Goal: Task Accomplishment & Management: Manage account settings

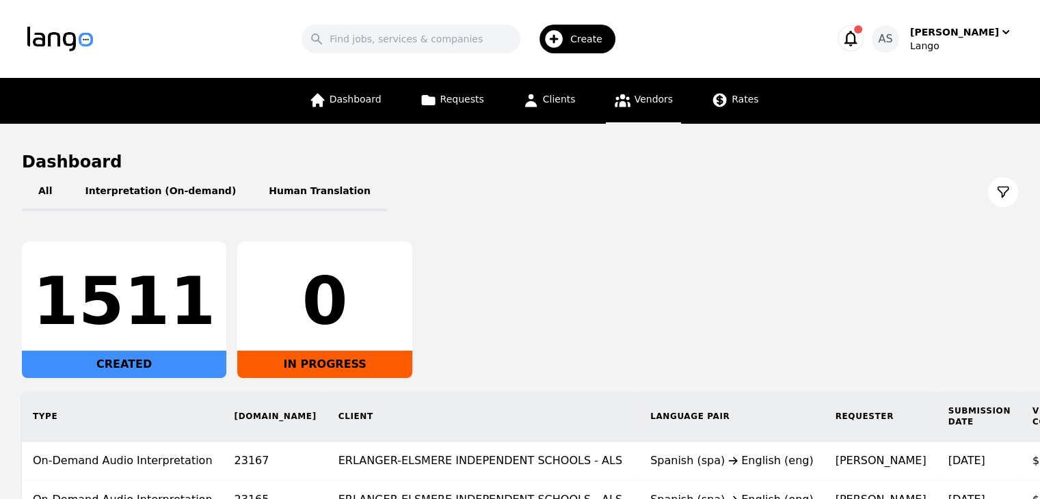
click at [653, 104] on span "Vendors" at bounding box center [654, 99] width 38 height 11
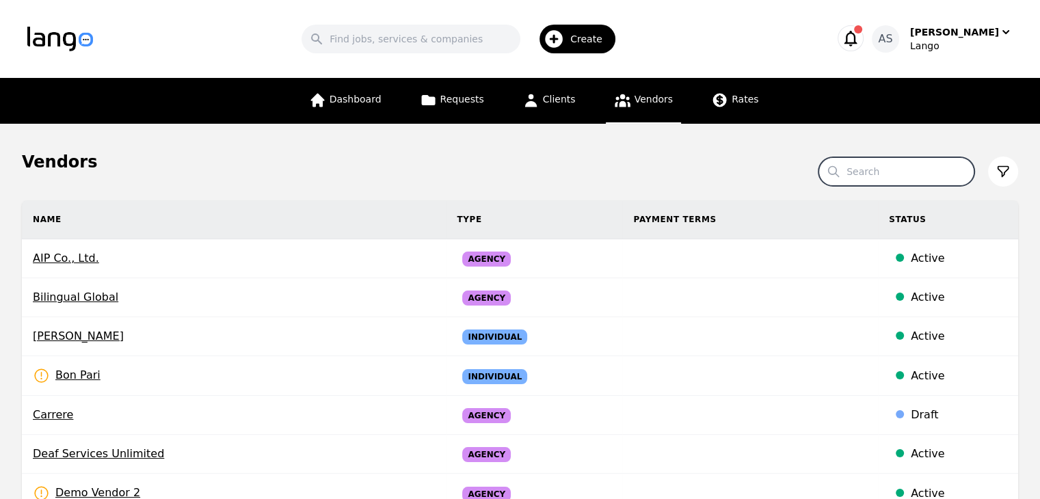
click at [908, 174] on input "Search" at bounding box center [897, 171] width 156 height 29
type input "incall"
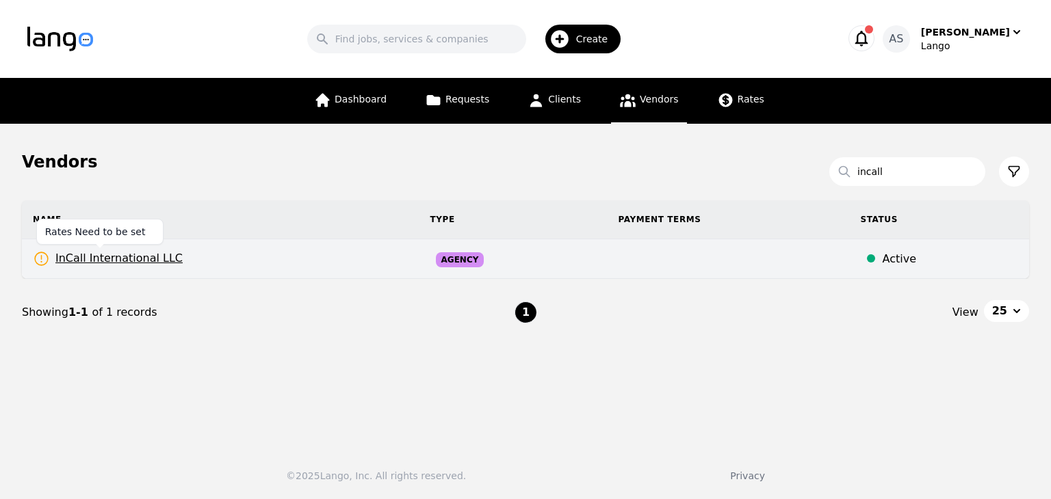
click at [152, 257] on span "InCall International LLC" at bounding box center [108, 258] width 150 height 17
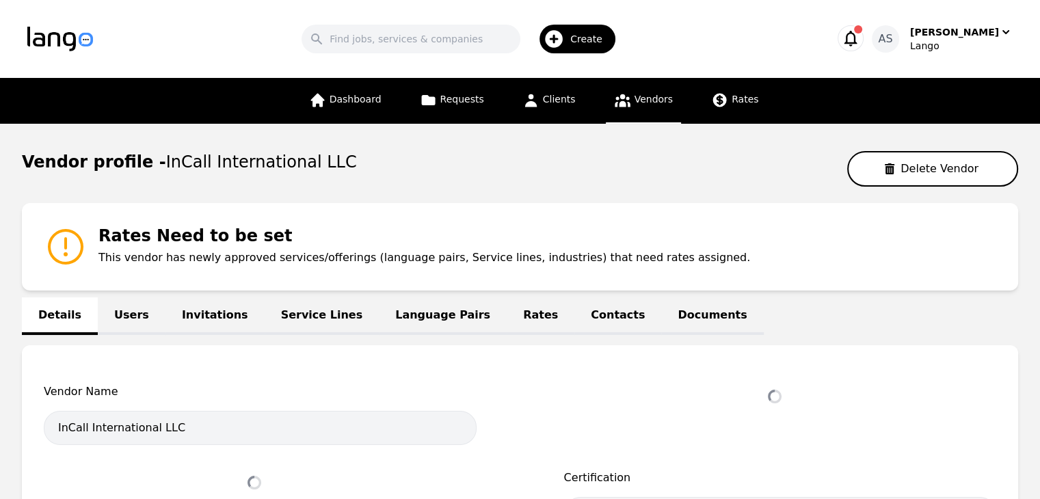
select select "active"
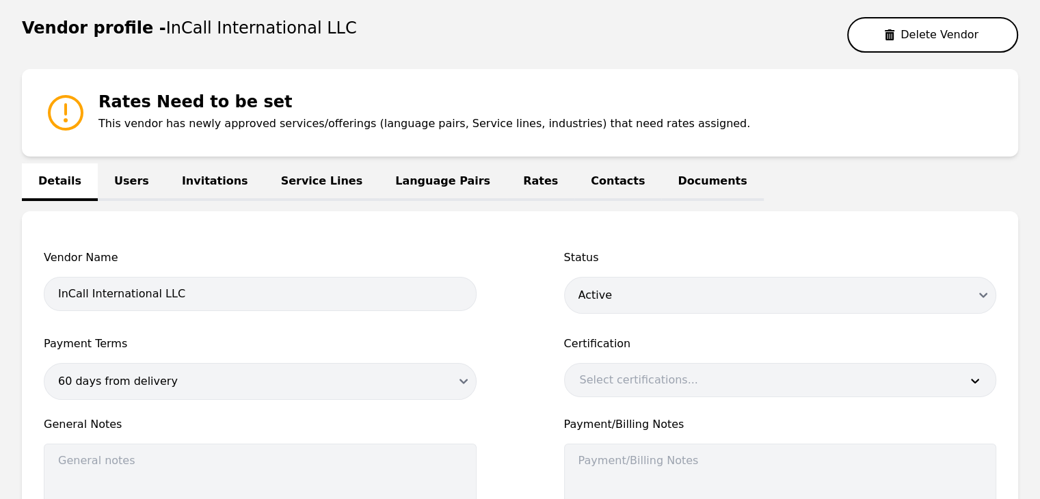
scroll to position [137, 0]
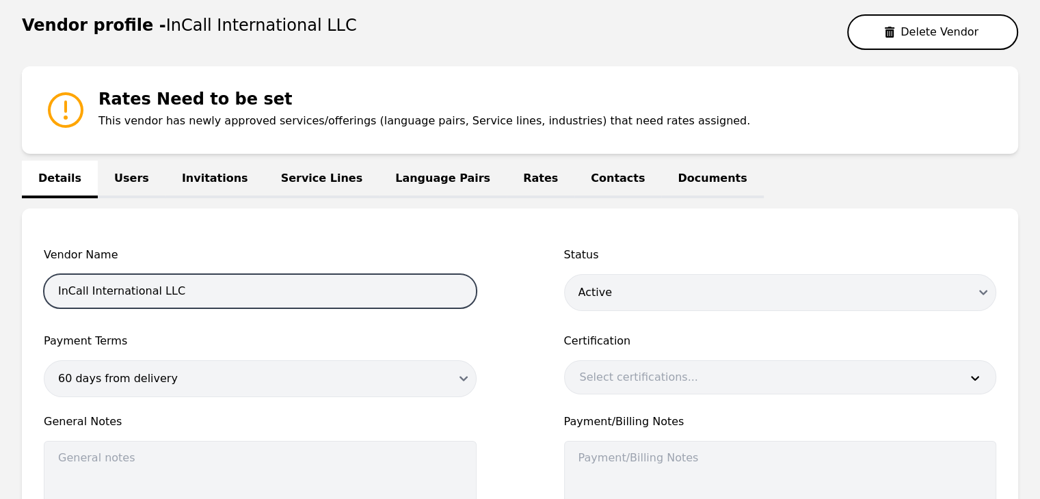
drag, startPoint x: 205, startPoint y: 295, endPoint x: 11, endPoint y: 281, distance: 194.1
click at [11, 281] on main "Vendor profile - InCall International LLC Delete Vendor Rates Need to be set Th…" at bounding box center [520, 329] width 1040 height 685
paste input "Grupo Noa International"
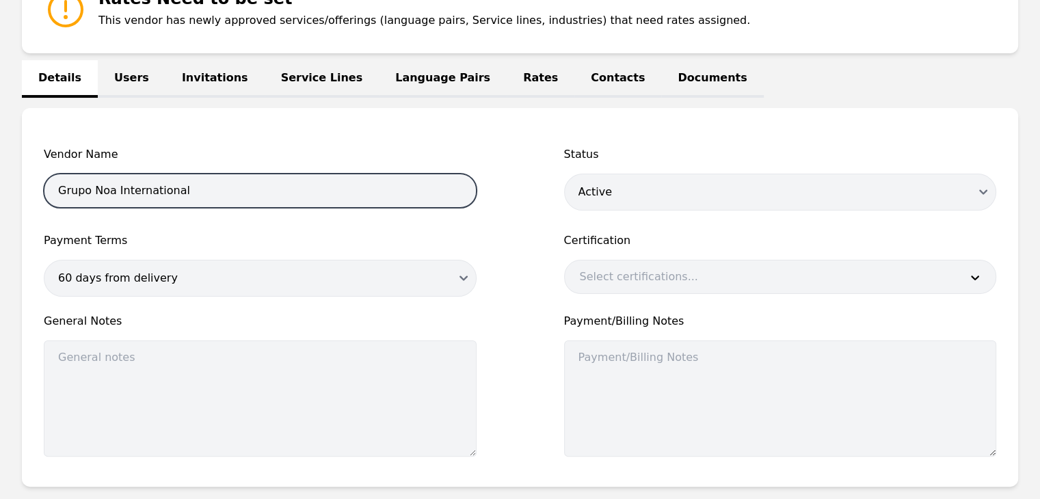
scroll to position [370, 0]
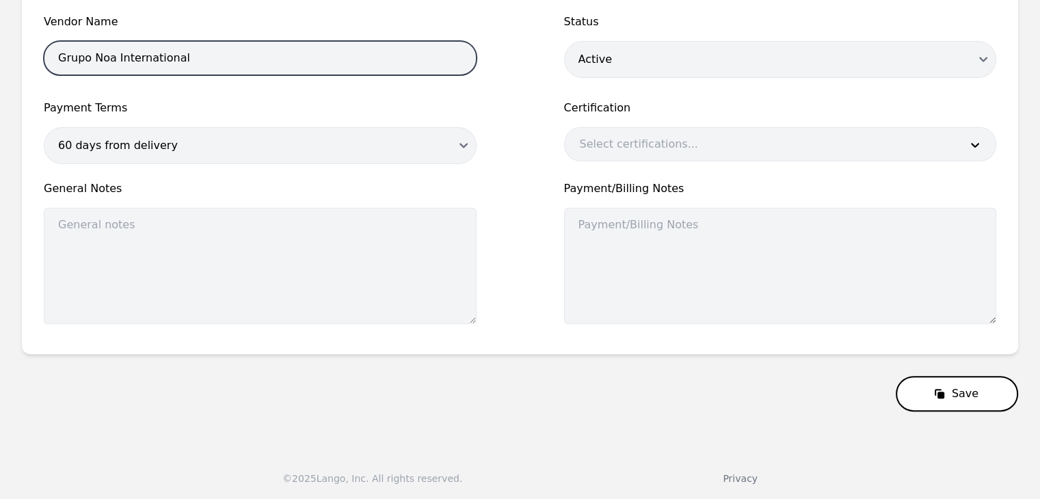
type input "Grupo Noa International"
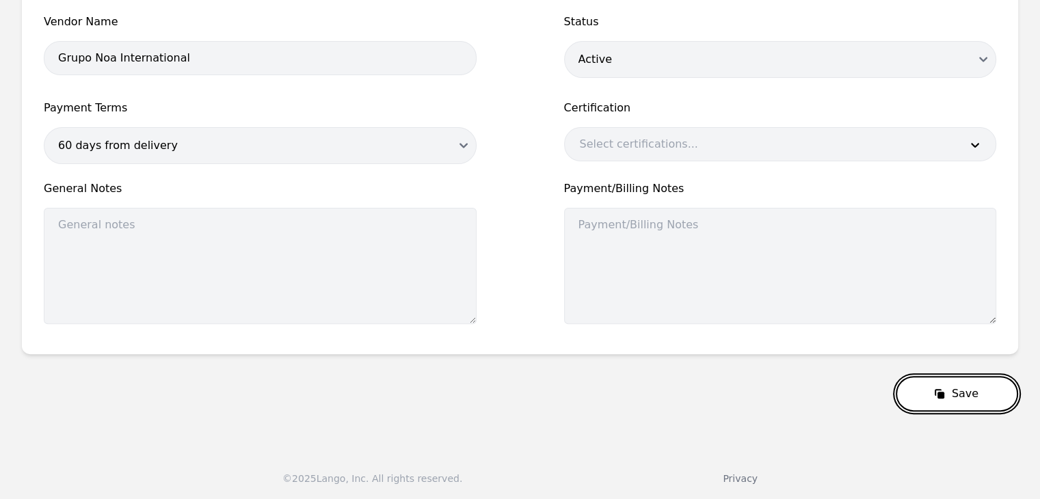
click at [951, 400] on button "Save" at bounding box center [957, 394] width 122 height 36
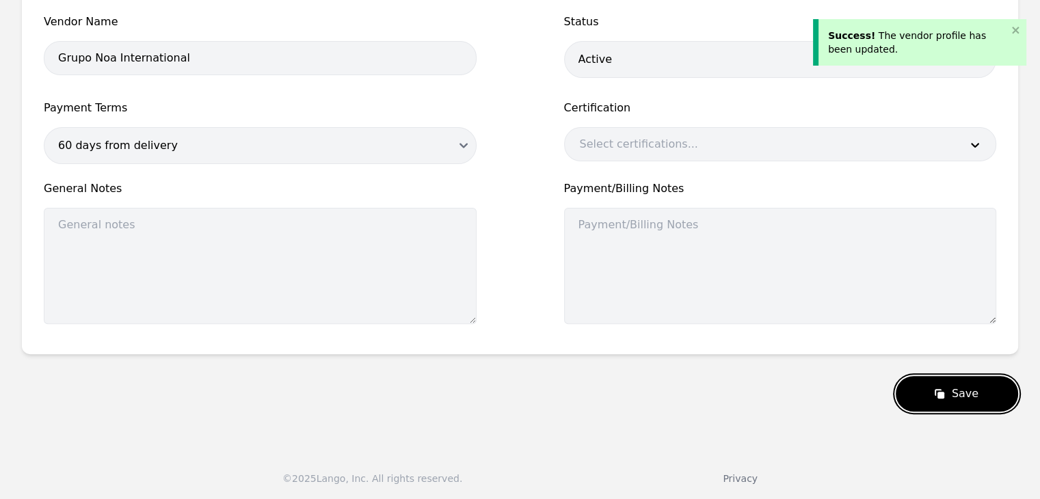
scroll to position [0, 0]
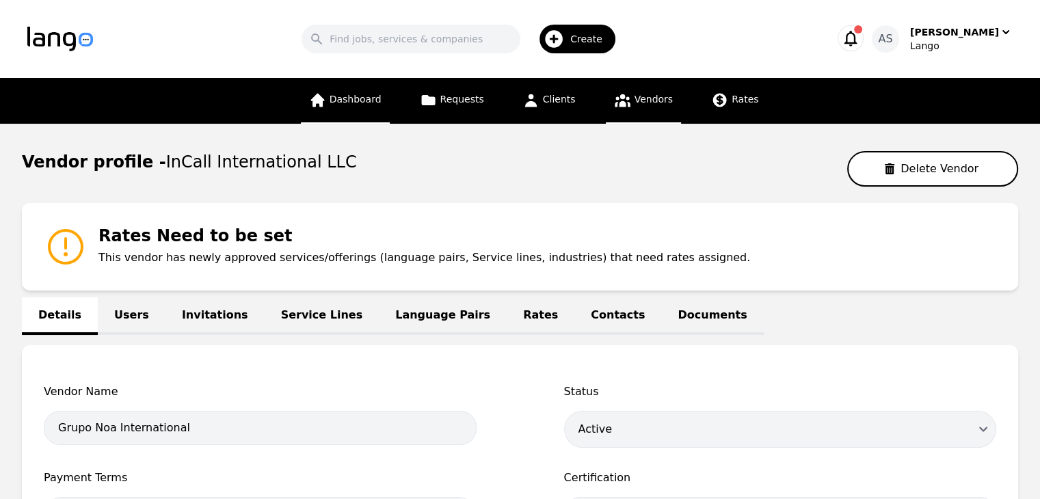
click at [352, 84] on link "Dashboard" at bounding box center [345, 101] width 89 height 46
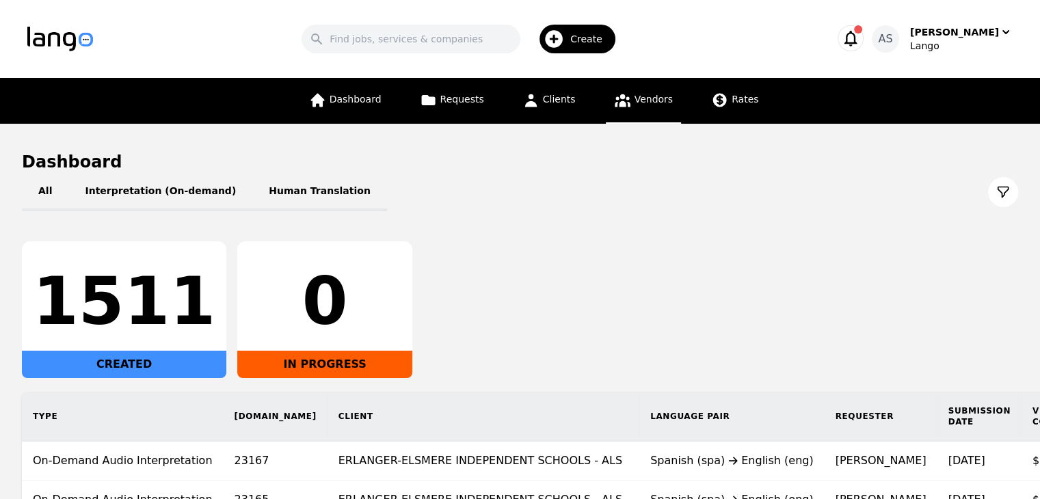
click at [638, 107] on link "Vendors" at bounding box center [643, 101] width 75 height 46
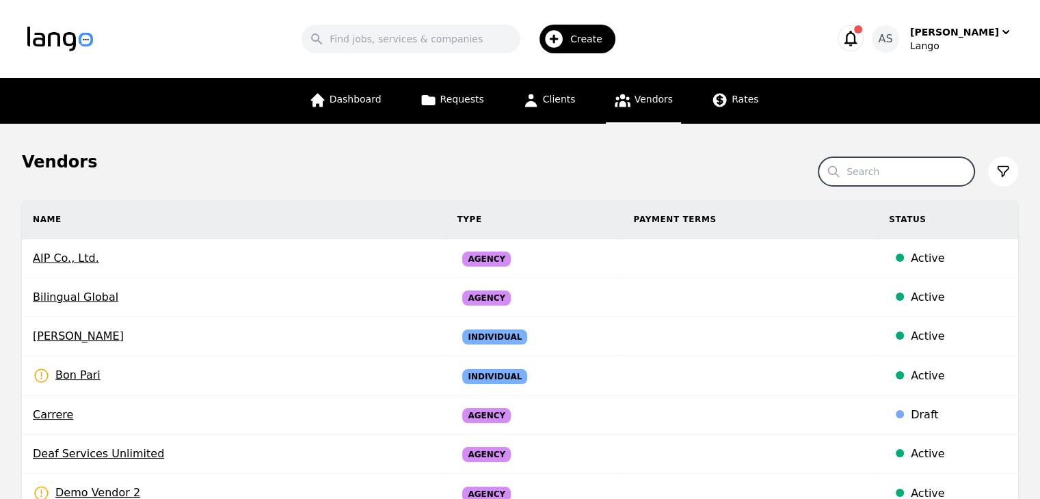
click at [908, 183] on input "Search" at bounding box center [897, 171] width 156 height 29
type input "medilinguastix"
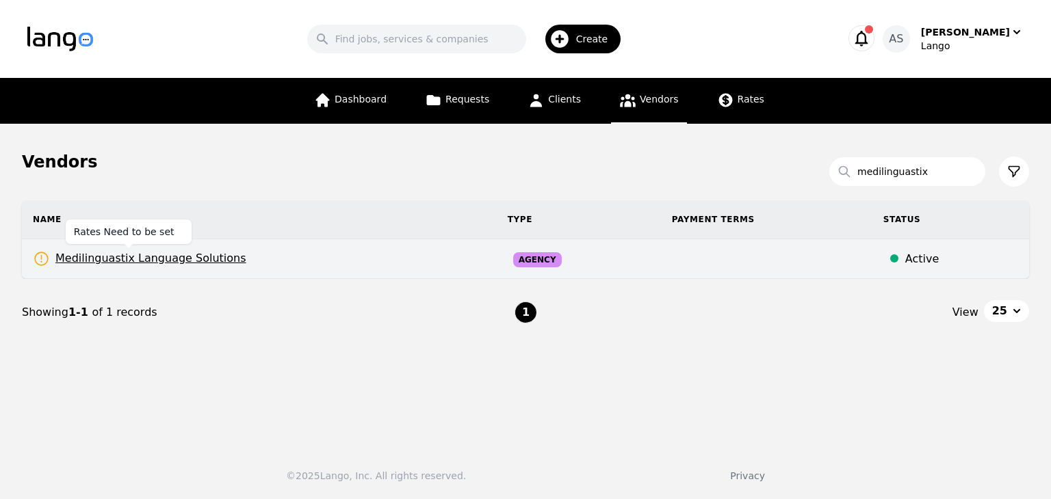
click at [194, 261] on span "Medilinguastix Language Solutions" at bounding box center [139, 258] width 213 height 17
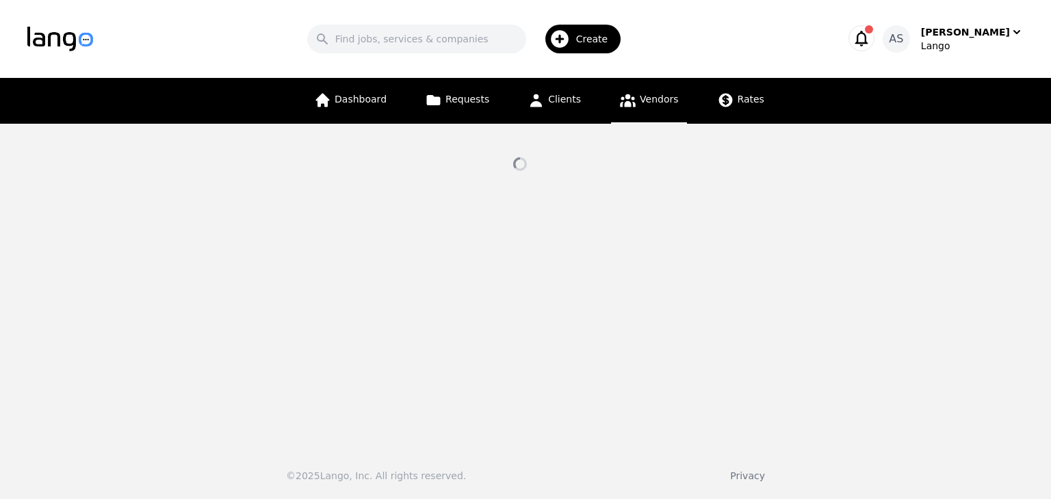
select select "active"
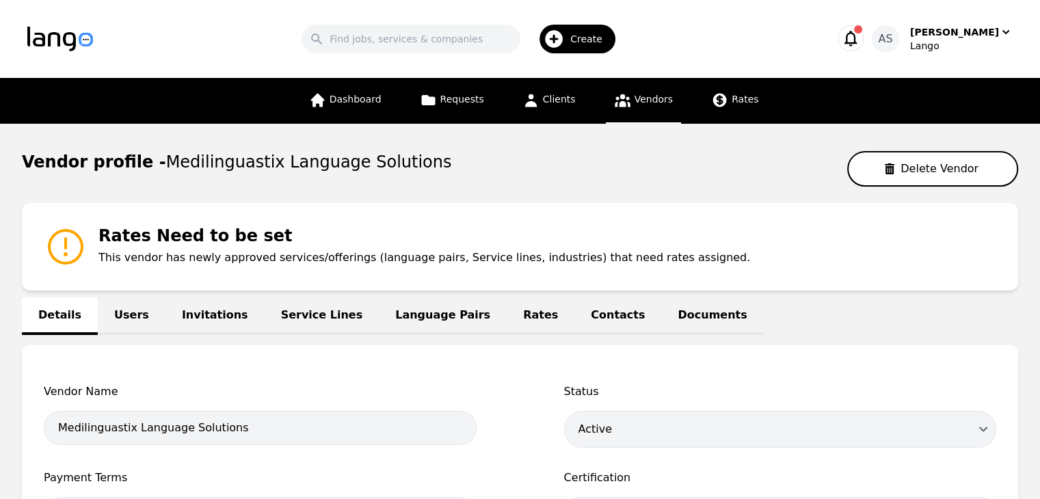
click at [395, 319] on link "Language Pairs" at bounding box center [443, 317] width 128 height 38
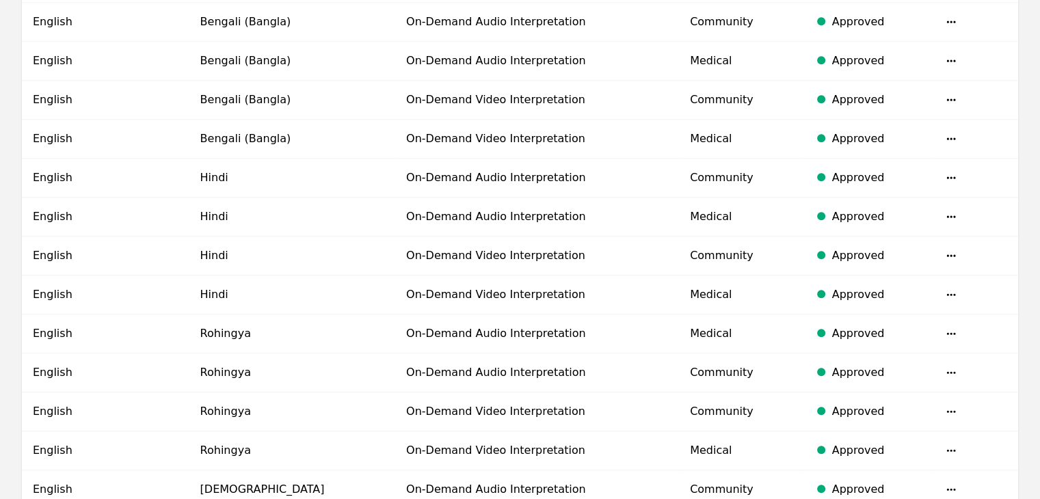
scroll to position [1051, 0]
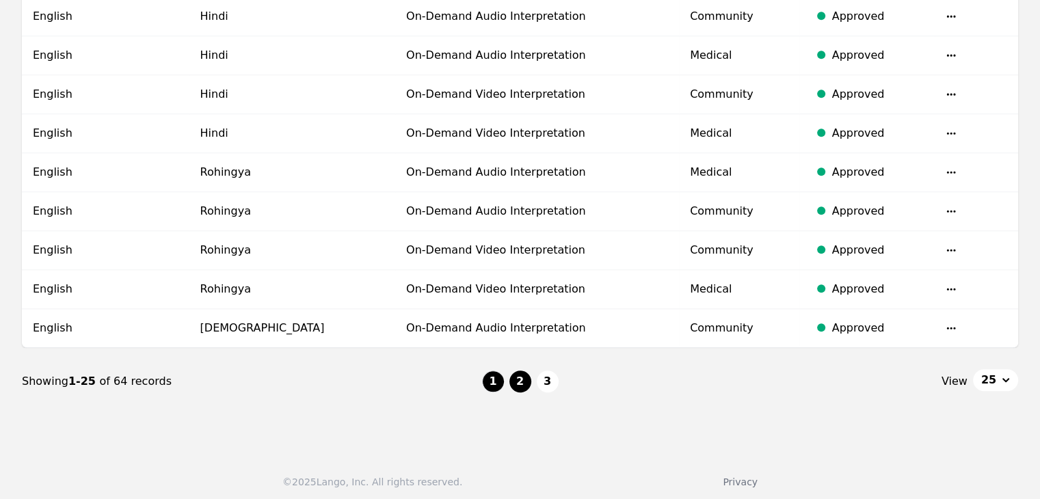
click at [518, 384] on button "2" at bounding box center [521, 382] width 22 height 22
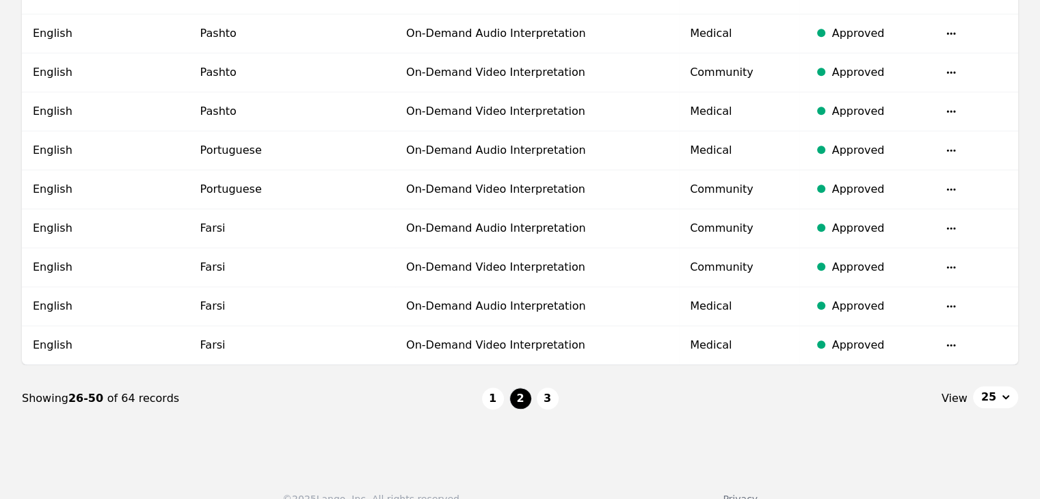
scroll to position [1051, 0]
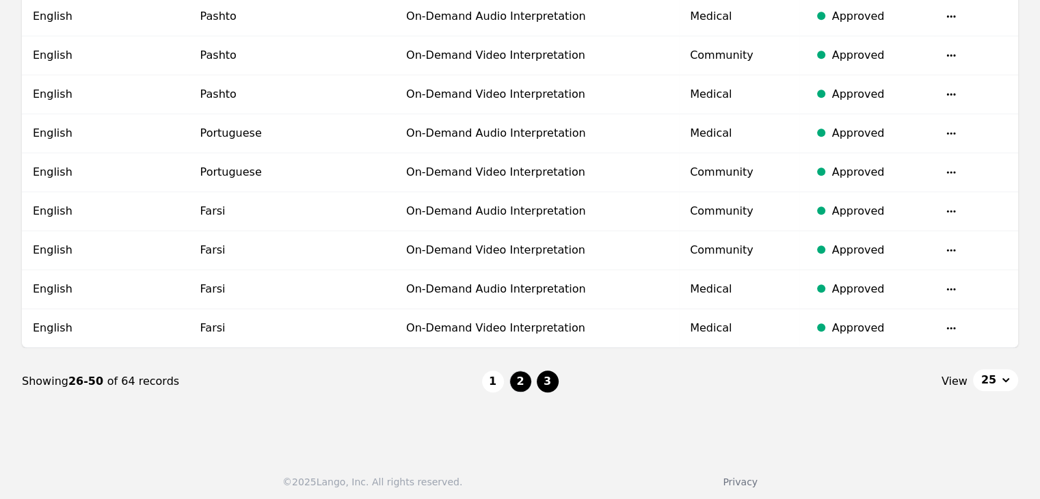
click at [549, 371] on button "3" at bounding box center [548, 382] width 22 height 22
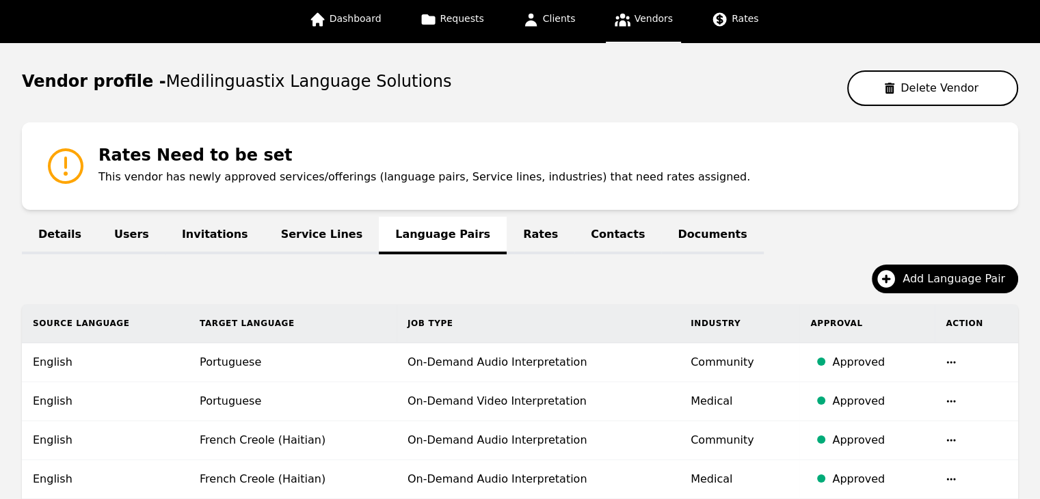
scroll to position [145, 0]
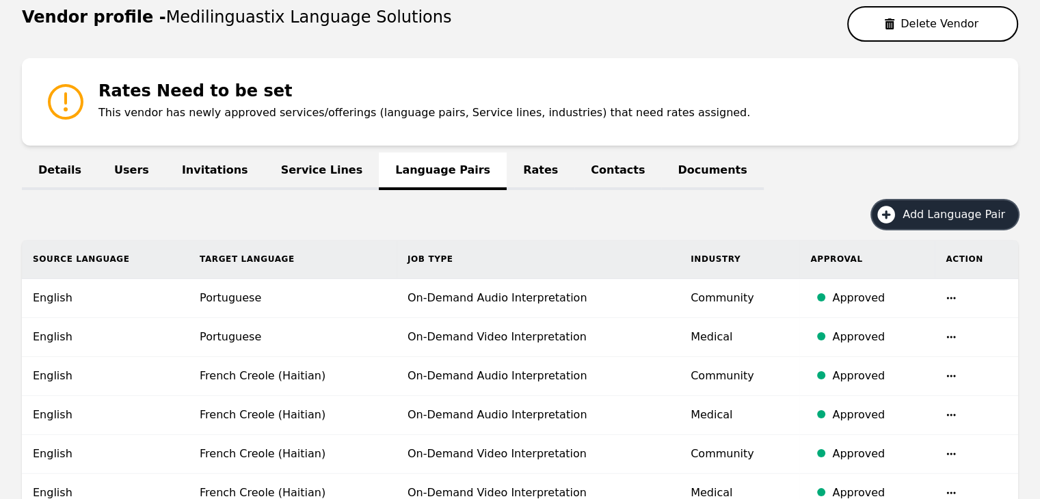
click at [949, 226] on button "Add Language Pair" at bounding box center [945, 214] width 146 height 29
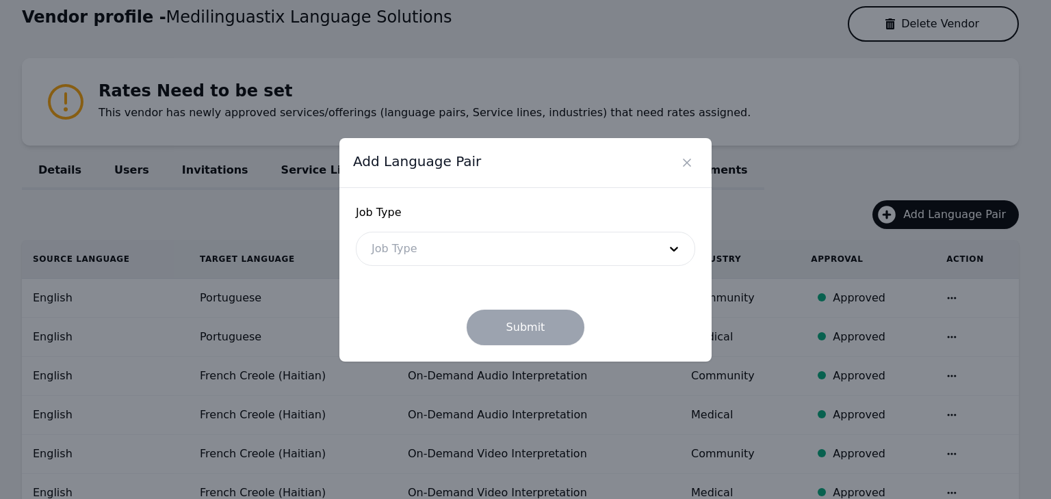
click at [498, 248] on div at bounding box center [504, 249] width 297 height 33
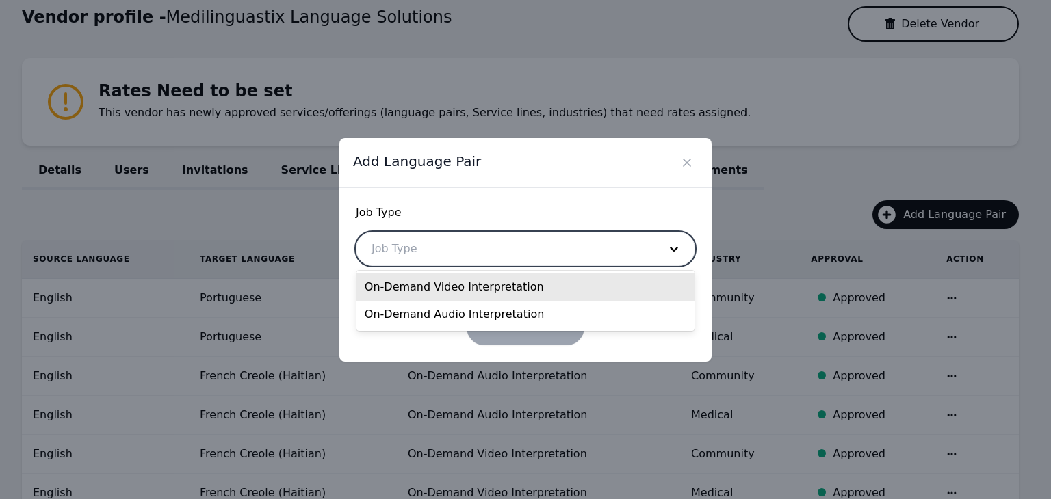
click at [492, 291] on div "On-Demand Video Interpretation" at bounding box center [525, 287] width 338 height 27
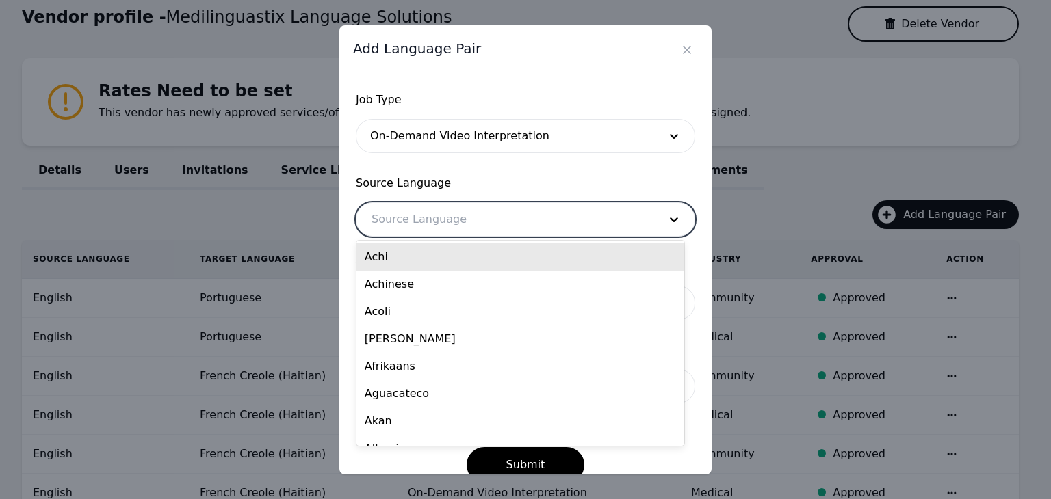
click at [478, 218] on div at bounding box center [504, 219] width 297 height 33
type input "eng"
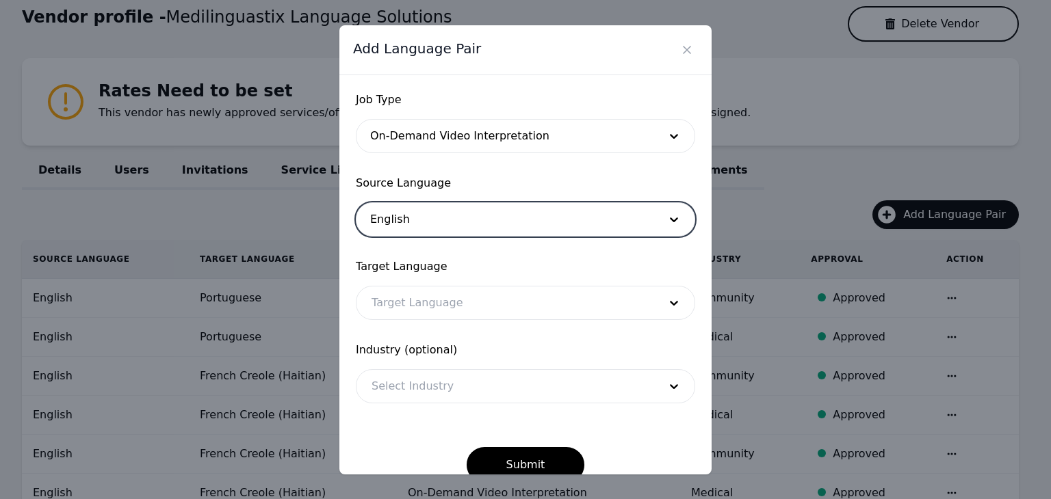
click at [543, 301] on div at bounding box center [504, 303] width 297 height 33
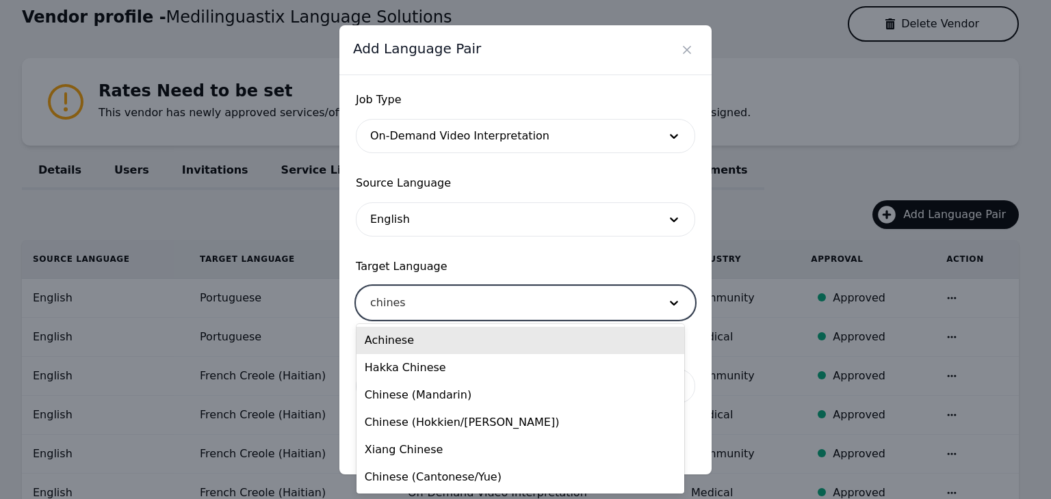
type input "chinese"
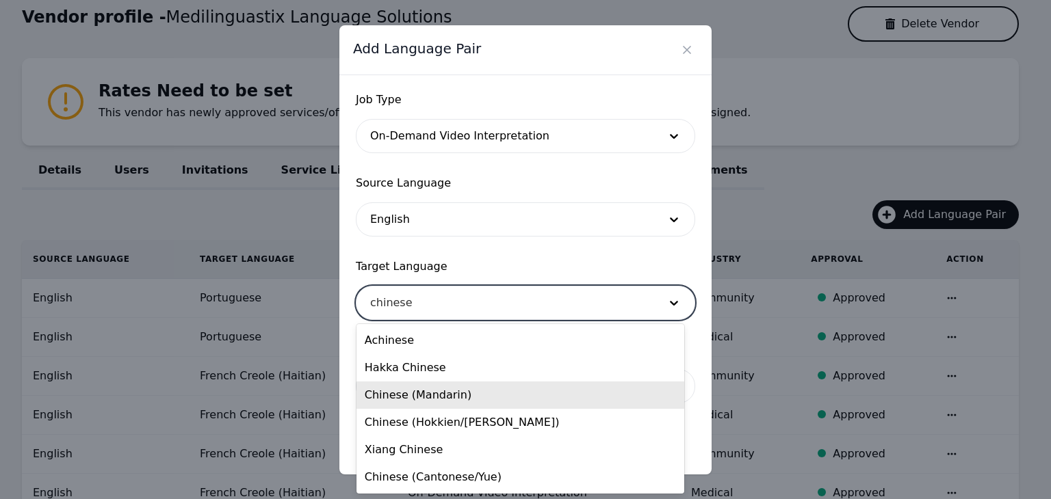
click at [462, 391] on div "Chinese (Mandarin)" at bounding box center [520, 395] width 328 height 27
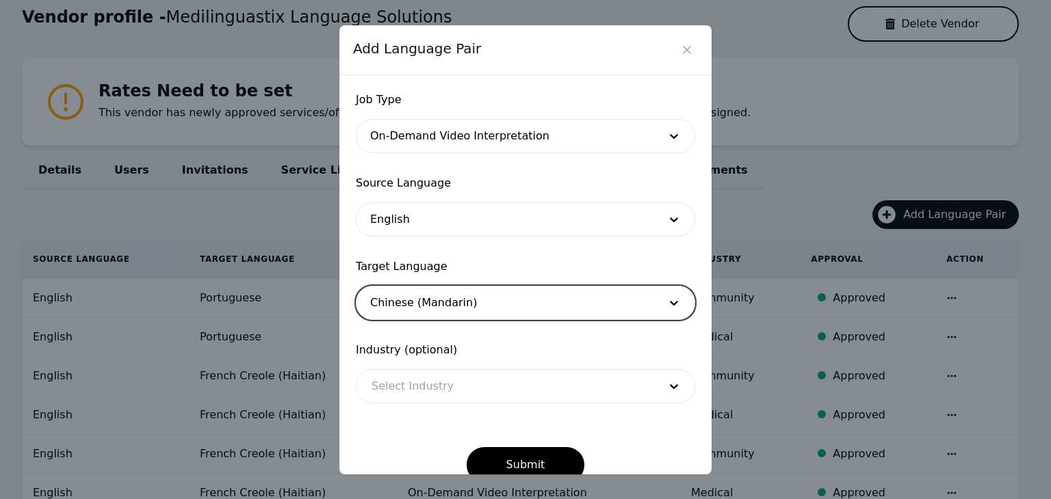
click at [482, 382] on div at bounding box center [504, 386] width 297 height 33
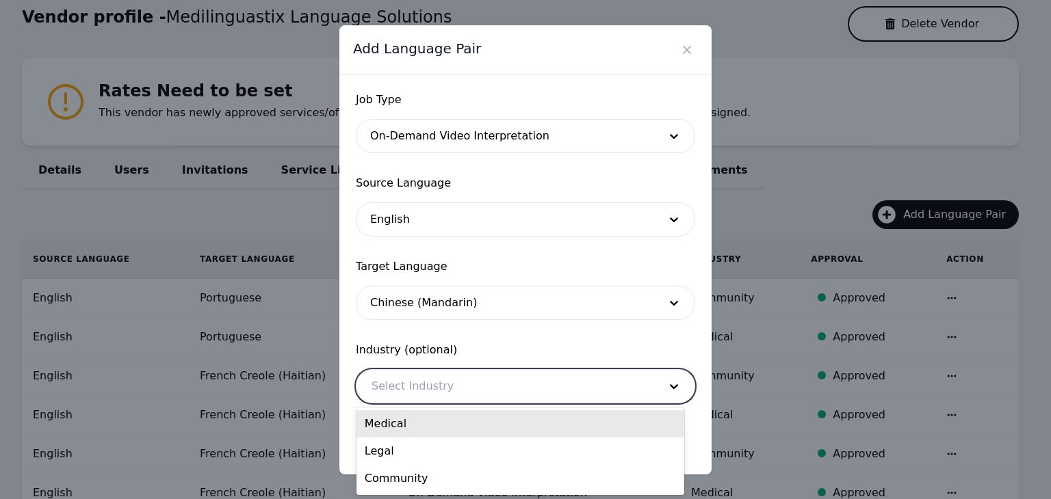
click at [471, 428] on div "Medical" at bounding box center [520, 423] width 328 height 27
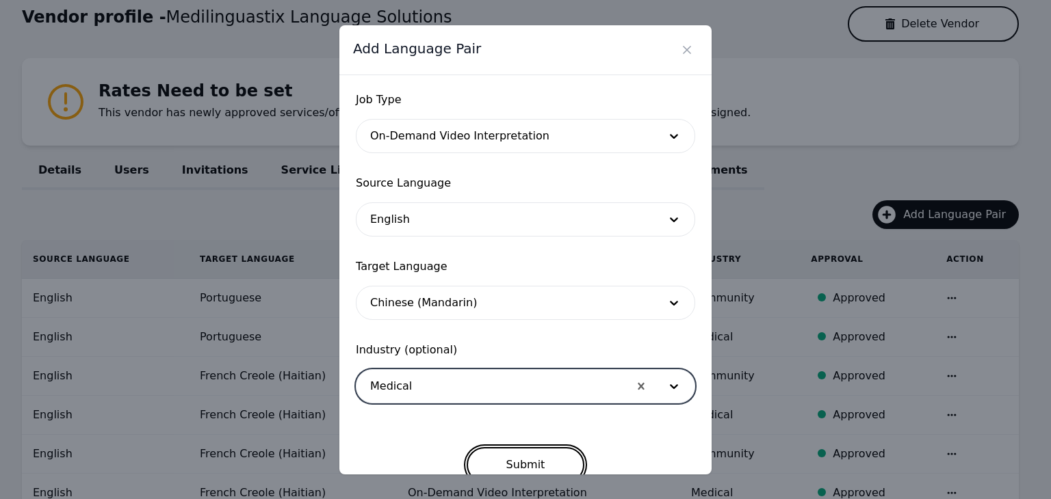
click at [542, 460] on button "Submit" at bounding box center [526, 465] width 118 height 36
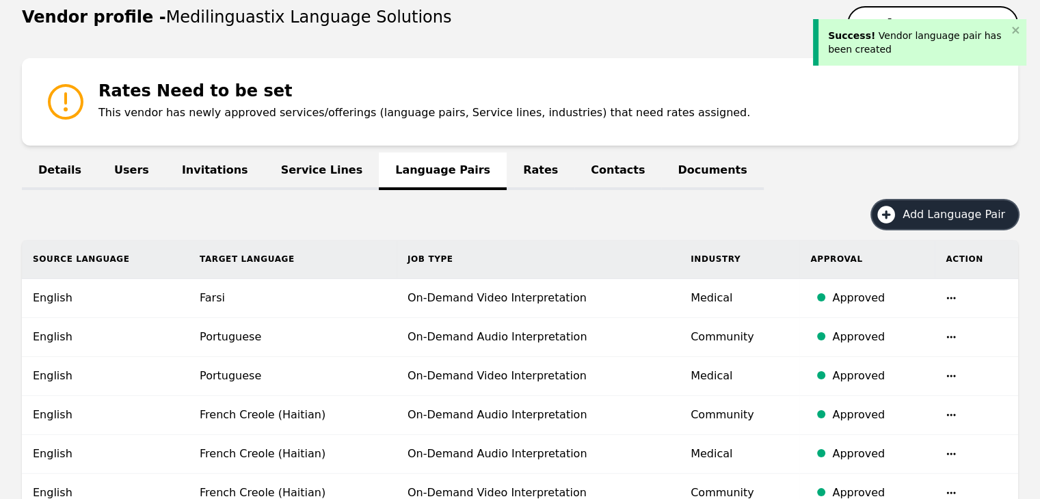
click at [945, 214] on span "Add Language Pair" at bounding box center [959, 215] width 112 height 16
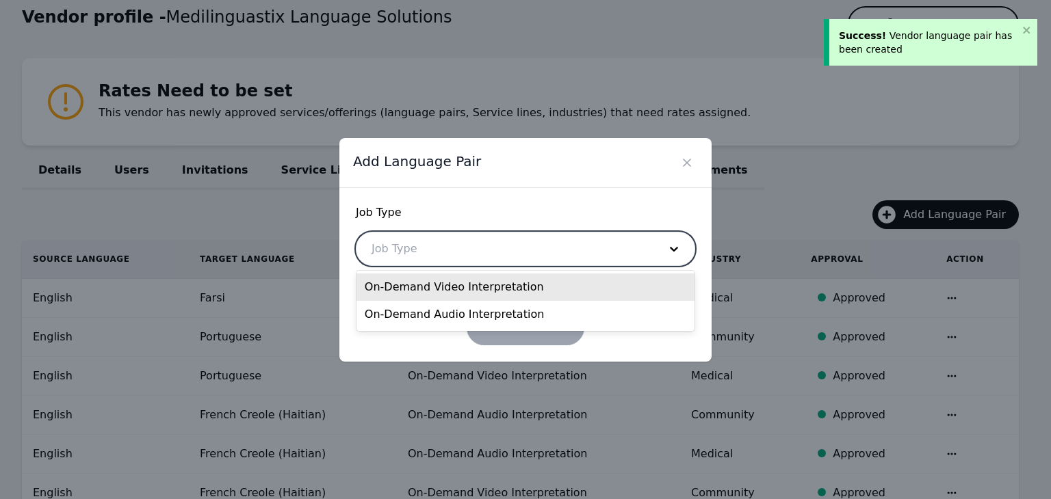
click at [497, 238] on div at bounding box center [504, 249] width 297 height 33
click at [486, 285] on div "On-Demand Video Interpretation" at bounding box center [525, 287] width 338 height 27
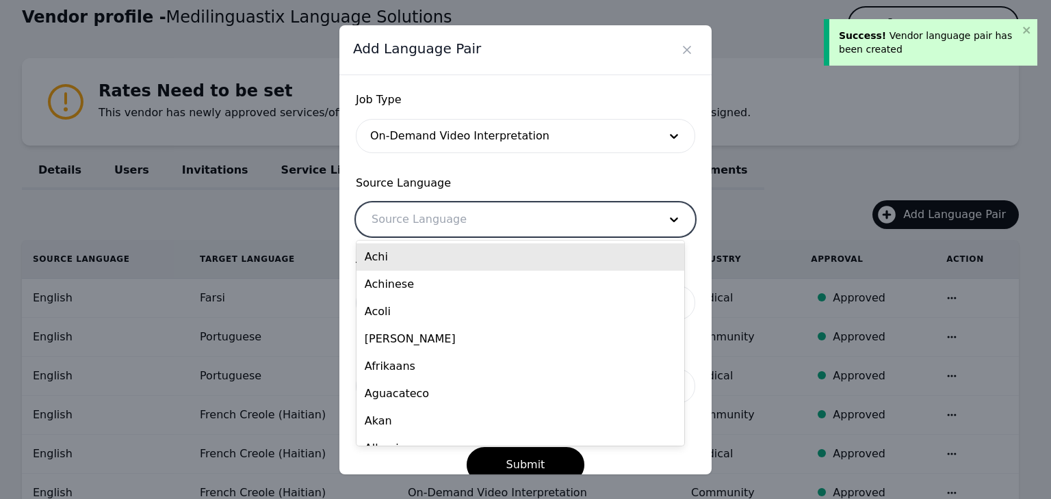
click at [484, 224] on div at bounding box center [504, 219] width 297 height 33
type input "eng"
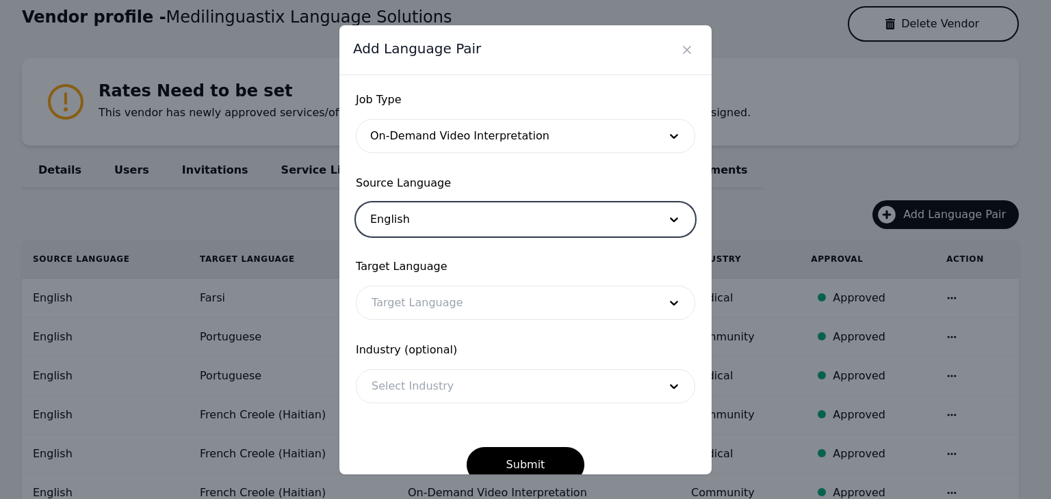
click at [541, 310] on div at bounding box center [504, 303] width 297 height 33
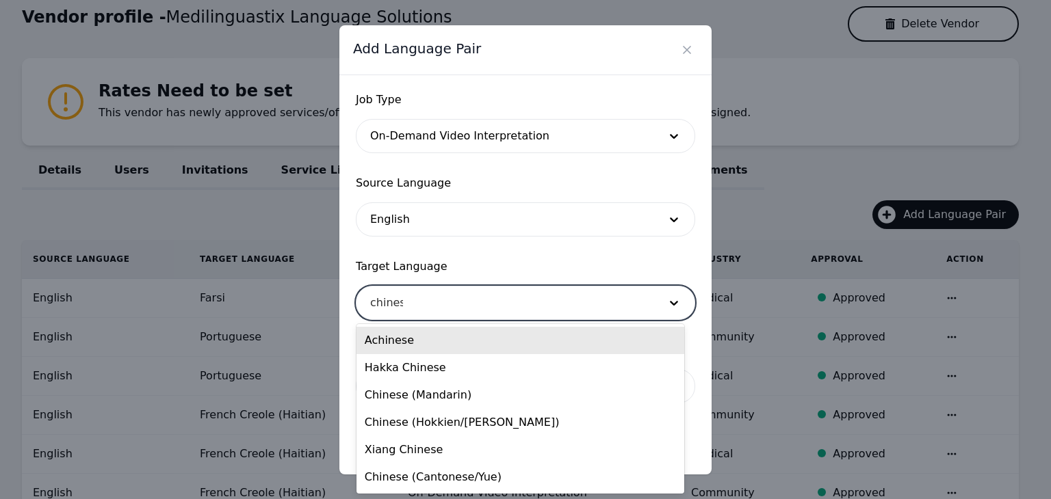
type input "chinese"
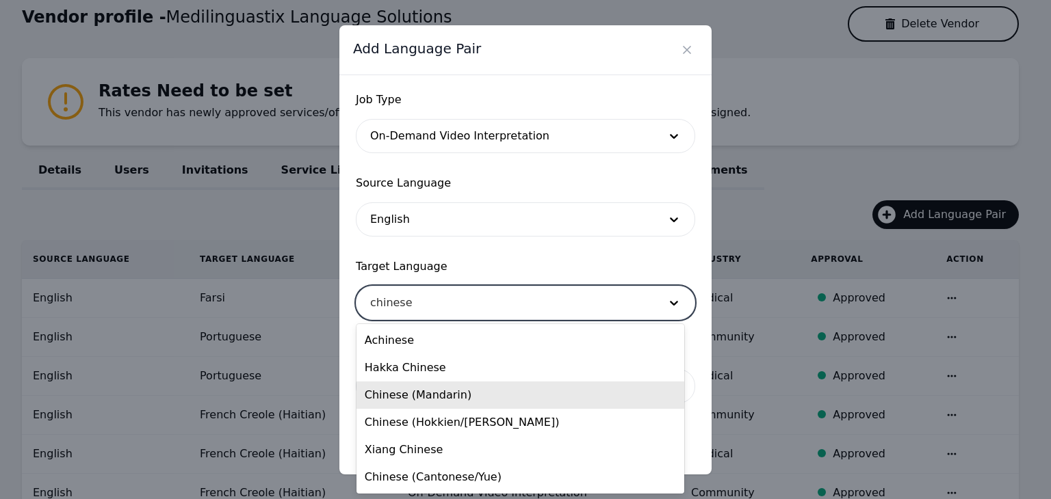
click at [478, 397] on div "Chinese (Mandarin)" at bounding box center [520, 395] width 328 height 27
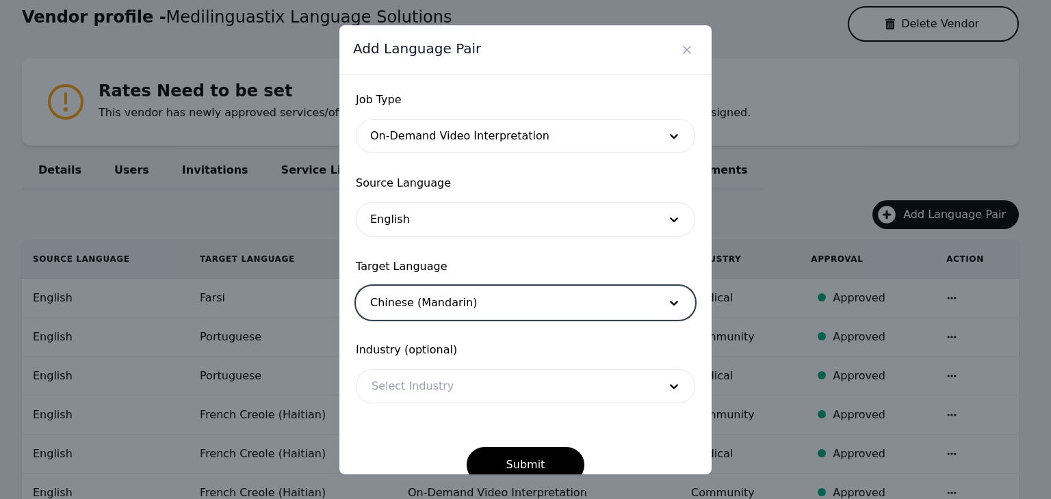
click at [475, 377] on div at bounding box center [504, 386] width 297 height 33
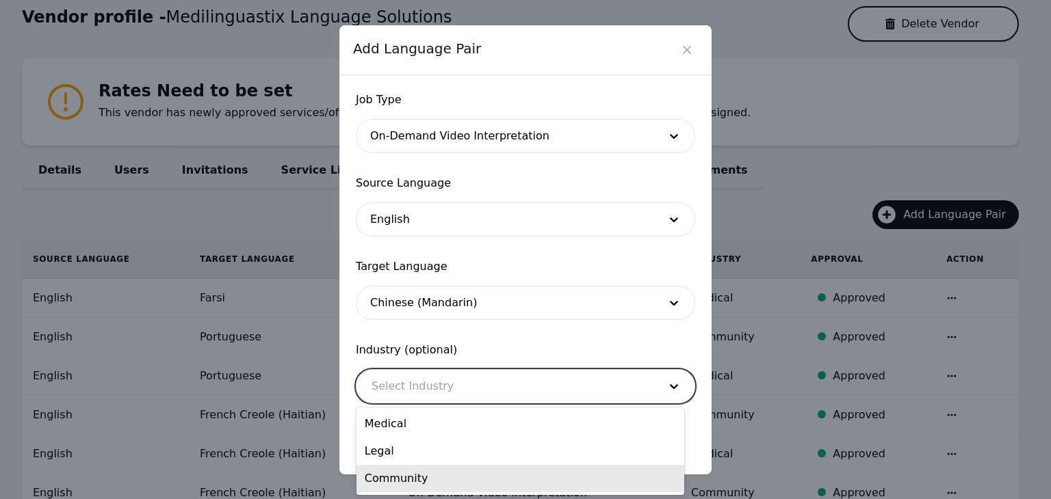
click at [508, 475] on div "Community" at bounding box center [520, 478] width 328 height 27
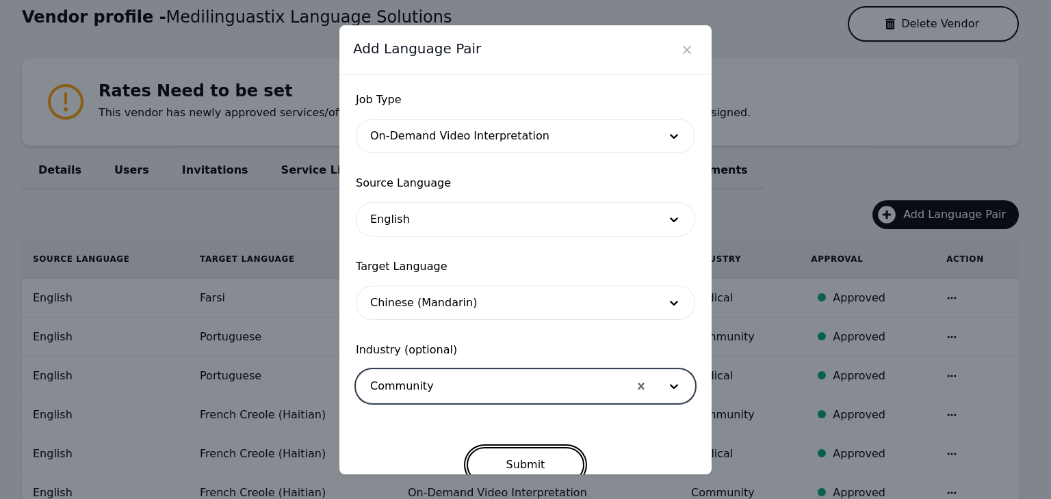
click at [553, 462] on button "Submit" at bounding box center [526, 465] width 118 height 36
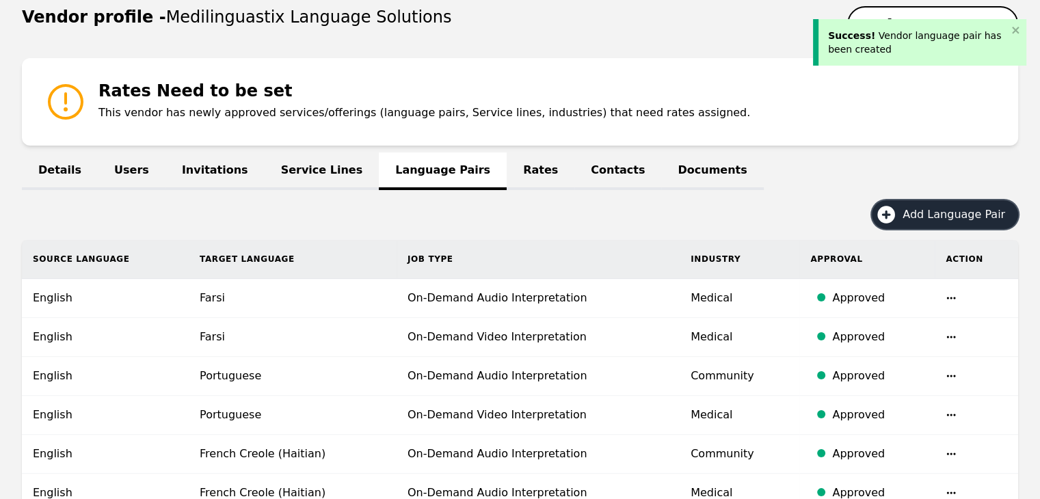
click at [943, 207] on span "Add Language Pair" at bounding box center [959, 215] width 112 height 16
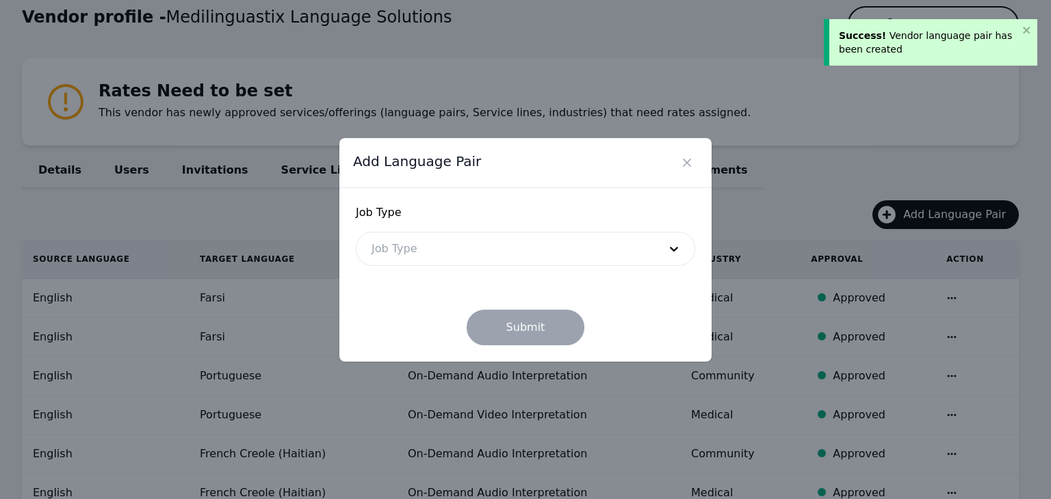
click at [559, 246] on div at bounding box center [504, 249] width 297 height 33
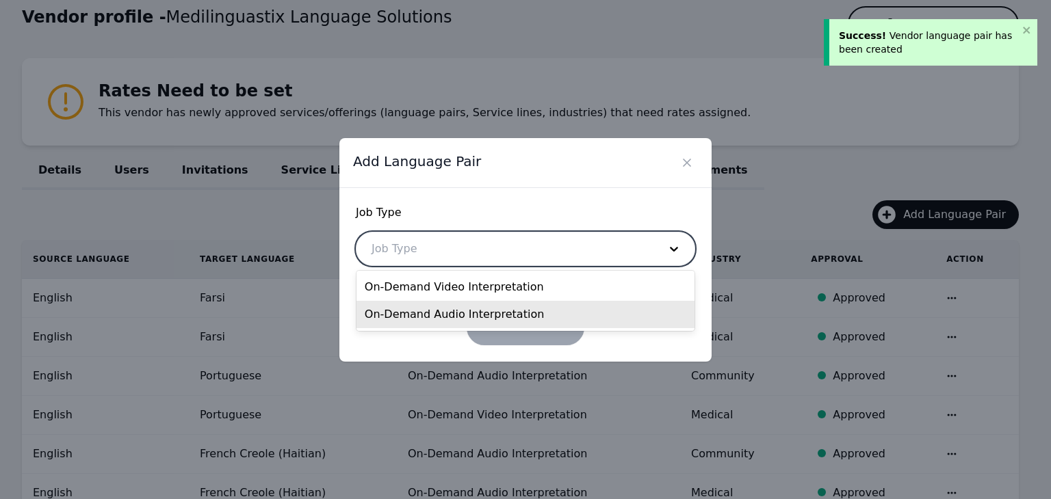
click at [512, 318] on div "On-Demand Audio Interpretation" at bounding box center [525, 314] width 338 height 27
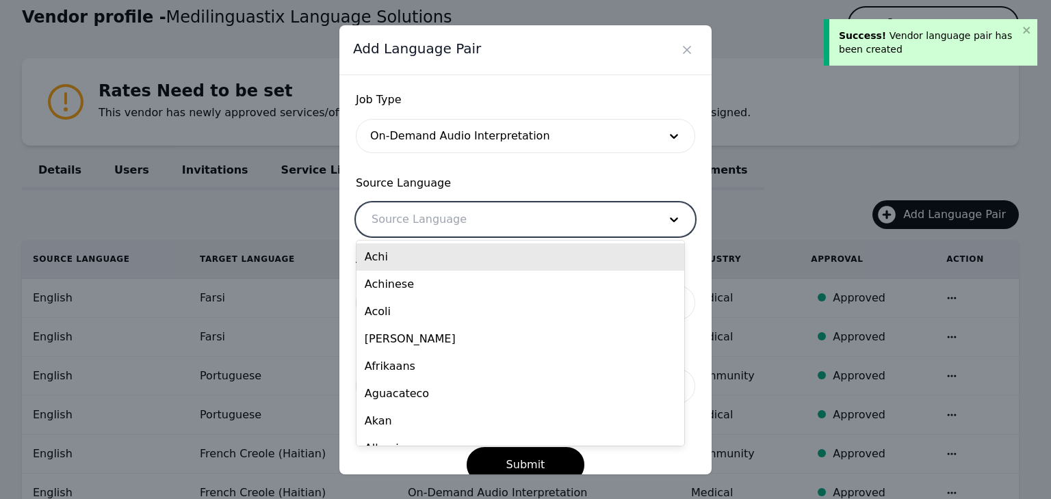
click at [503, 225] on div at bounding box center [504, 219] width 297 height 33
type input "eng"
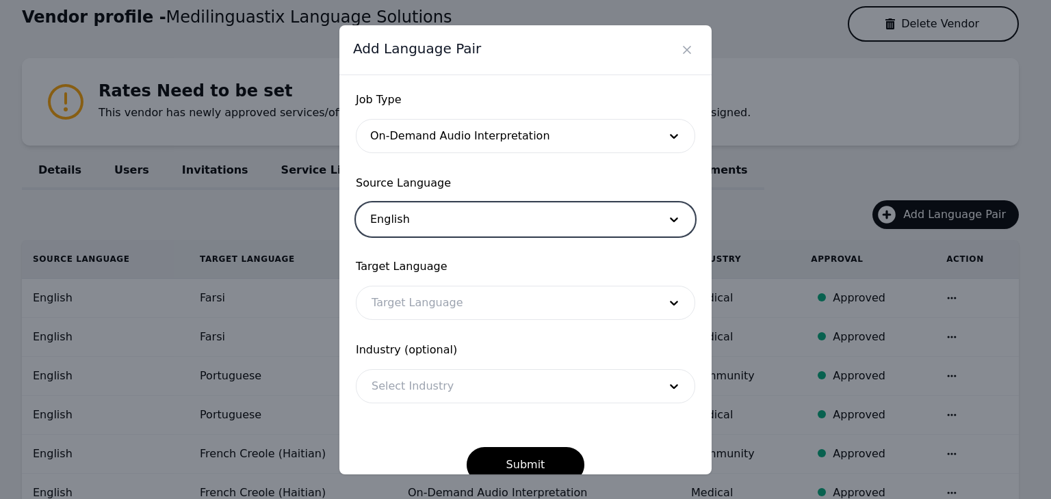
click at [498, 315] on div at bounding box center [504, 303] width 297 height 33
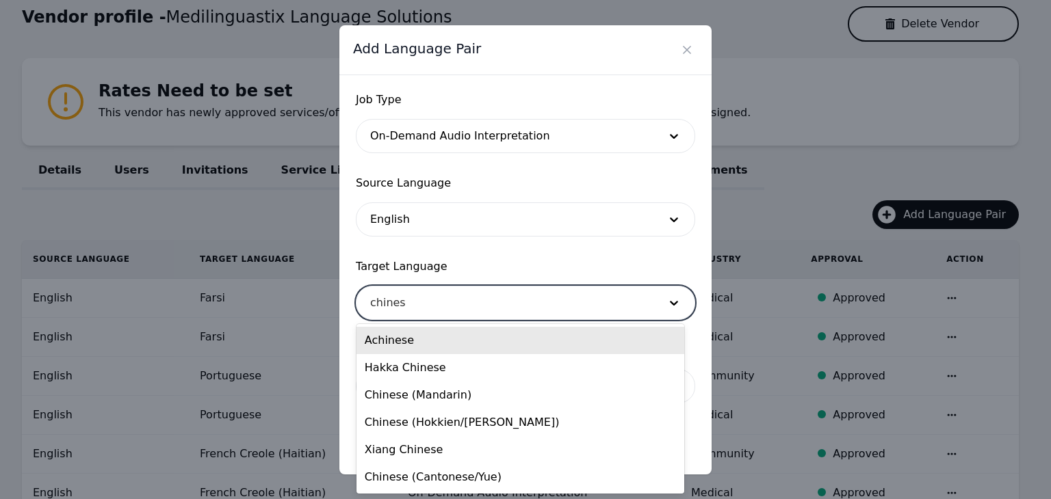
type input "chinese"
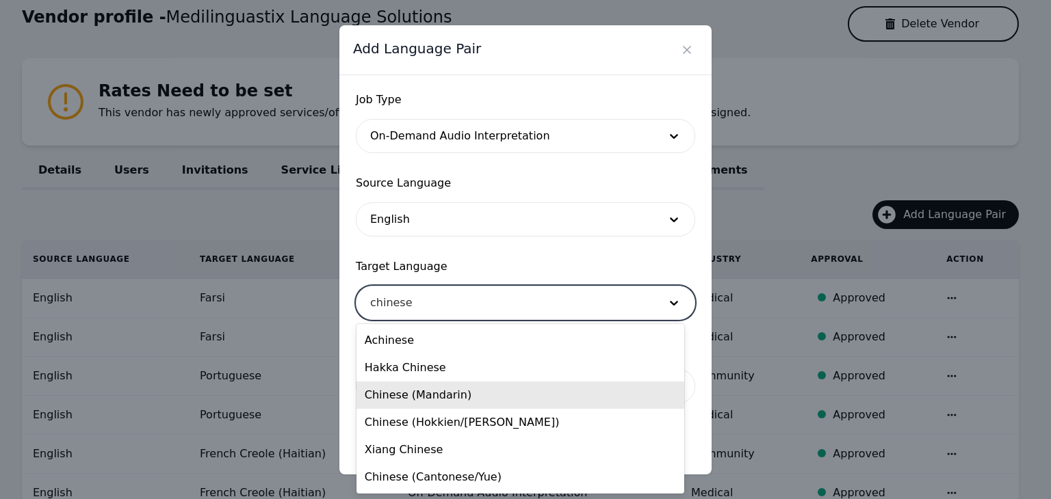
click at [454, 404] on div "Chinese (Mandarin)" at bounding box center [520, 395] width 328 height 27
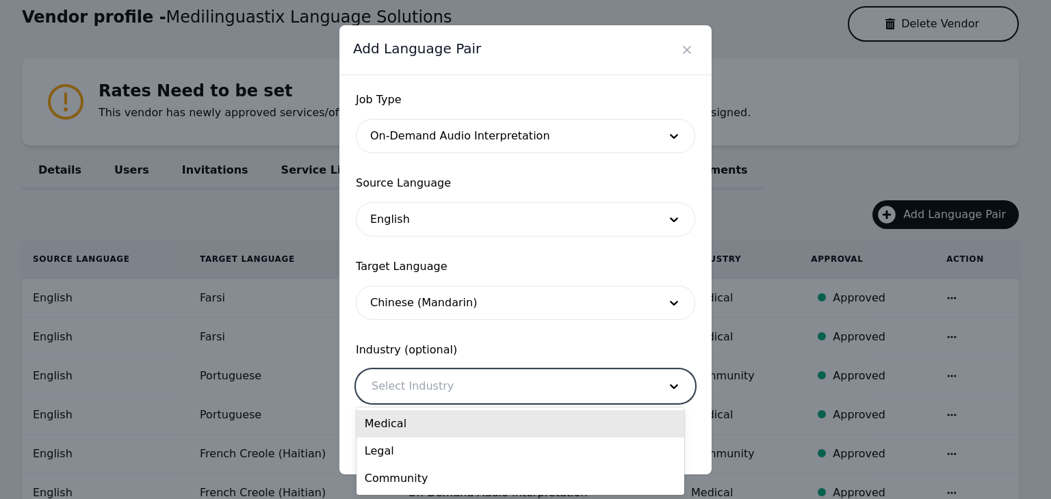
click at [472, 392] on div at bounding box center [504, 386] width 297 height 33
click at [457, 417] on div "Medical" at bounding box center [520, 423] width 328 height 27
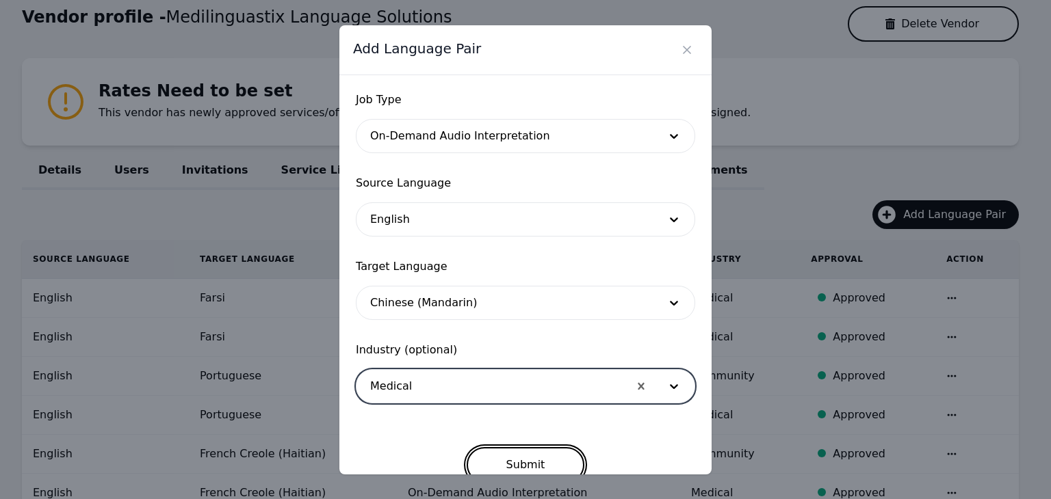
click at [510, 460] on button "Submit" at bounding box center [526, 465] width 118 height 36
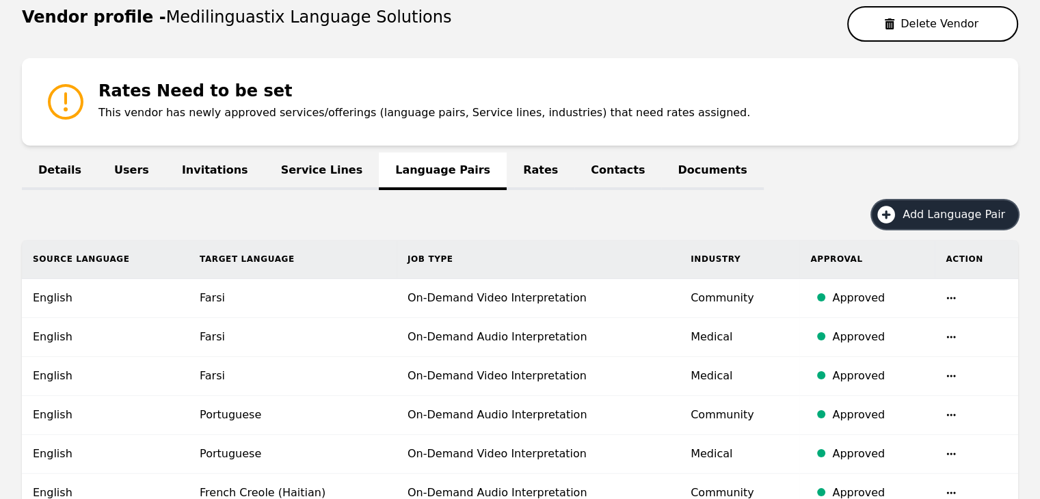
click at [949, 216] on span "Add Language Pair" at bounding box center [959, 215] width 112 height 16
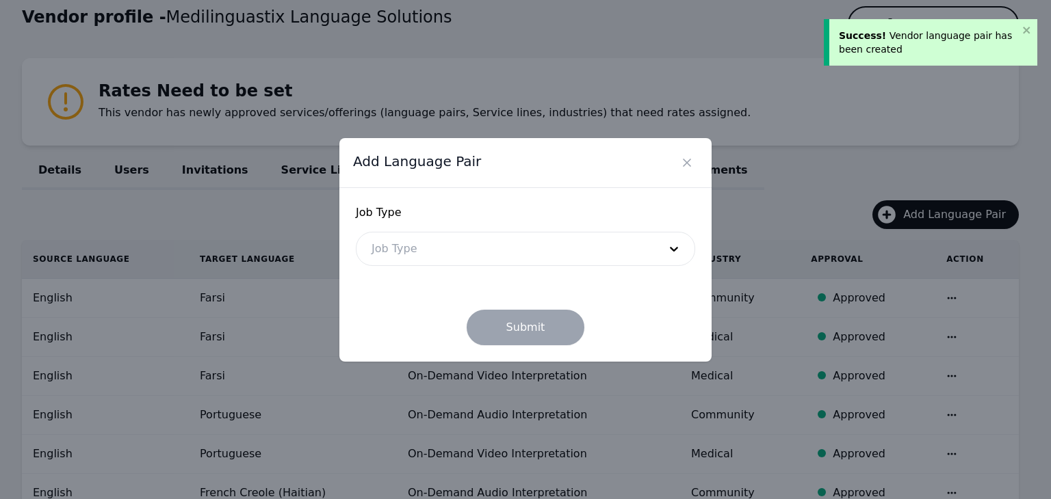
click at [570, 246] on div at bounding box center [504, 249] width 297 height 33
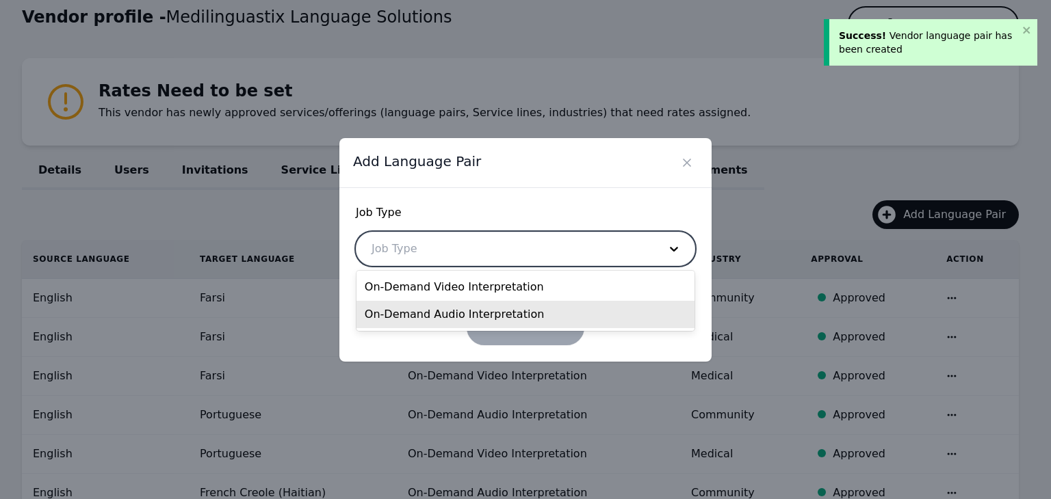
click at [512, 311] on div "On-Demand Audio Interpretation" at bounding box center [525, 314] width 338 height 27
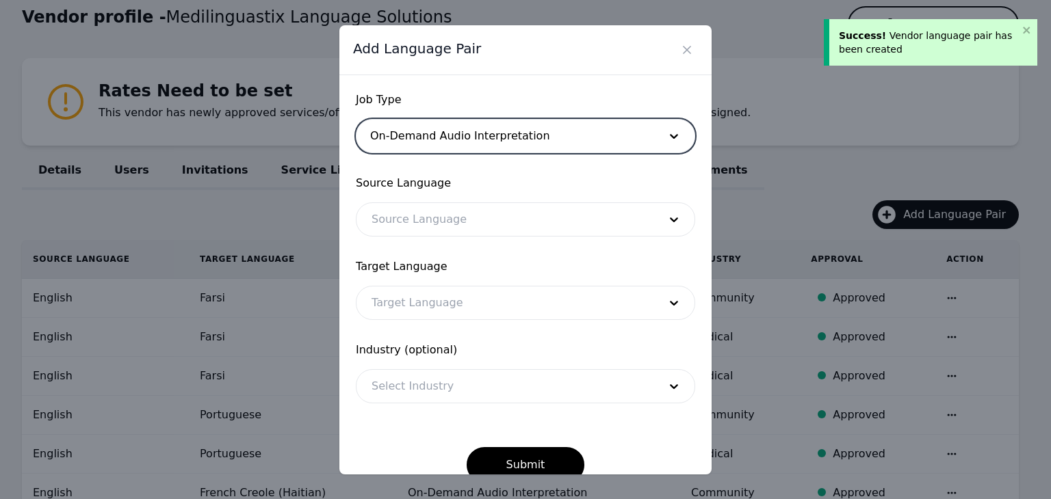
click at [509, 233] on div at bounding box center [504, 219] width 297 height 33
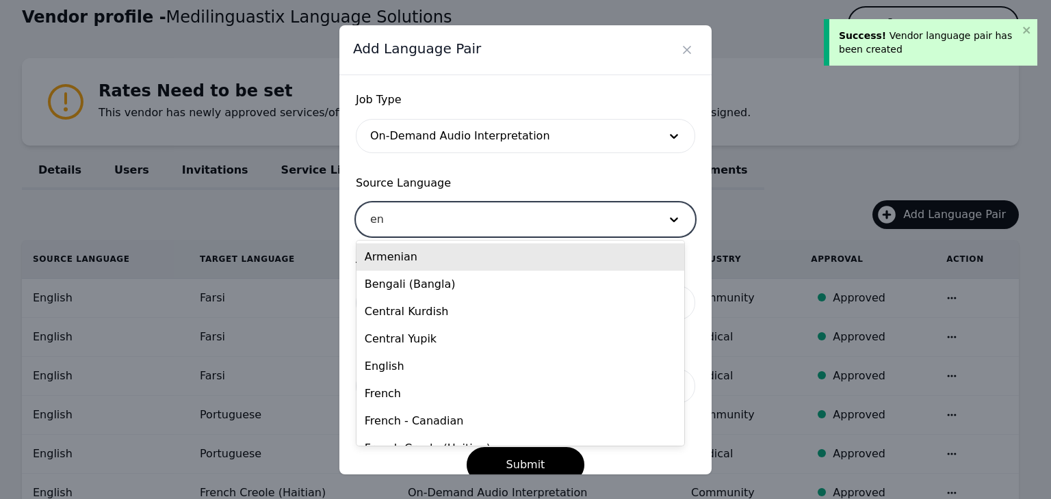
type input "eng"
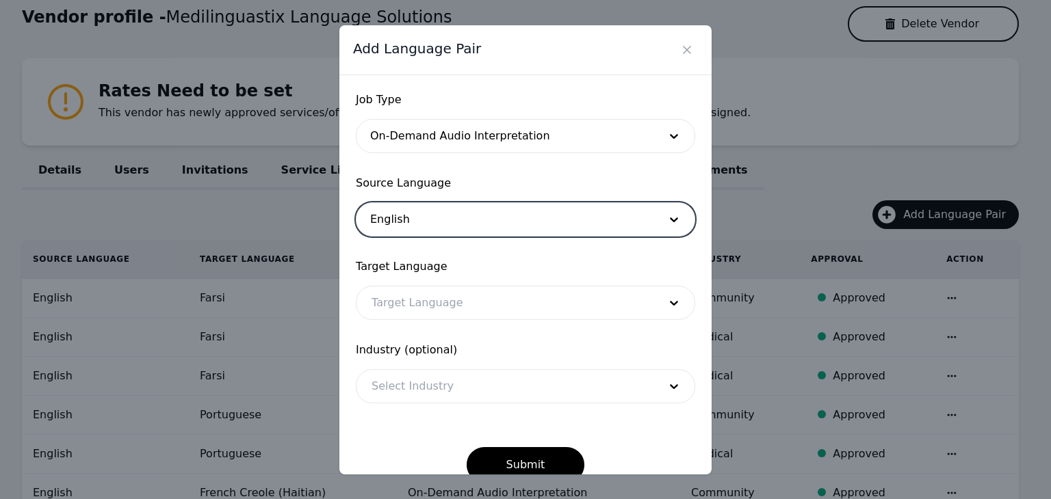
click at [558, 305] on div at bounding box center [504, 303] width 297 height 33
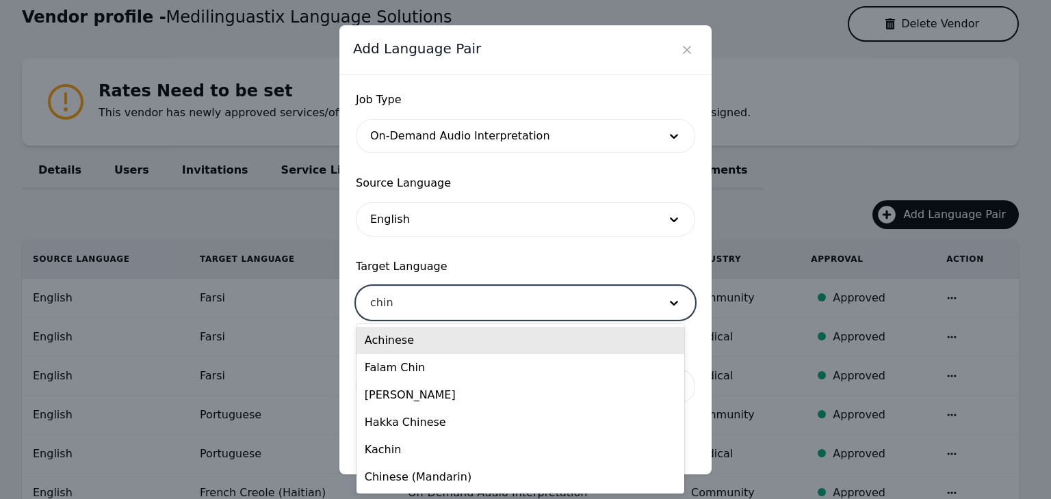
type input "chine"
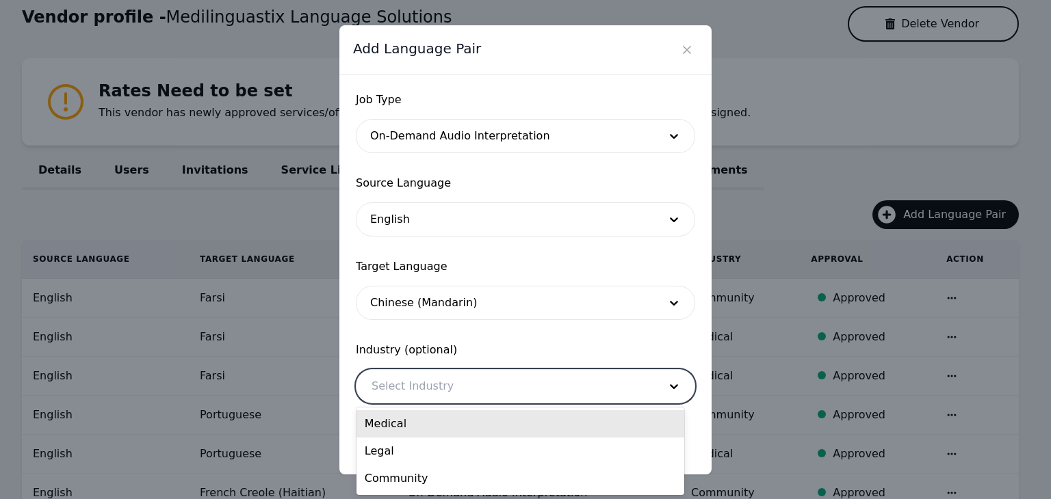
click at [524, 391] on div at bounding box center [504, 386] width 297 height 33
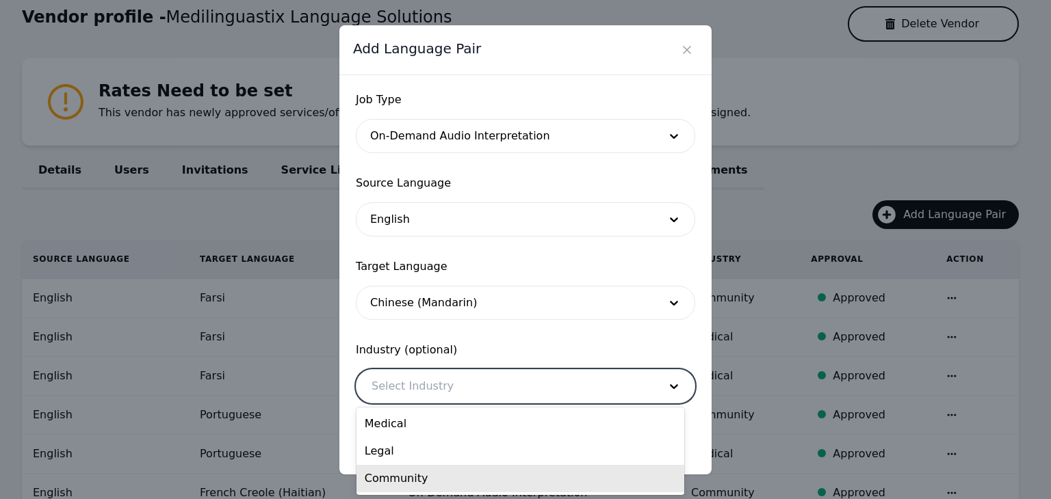
click at [527, 481] on div "Community" at bounding box center [520, 478] width 328 height 27
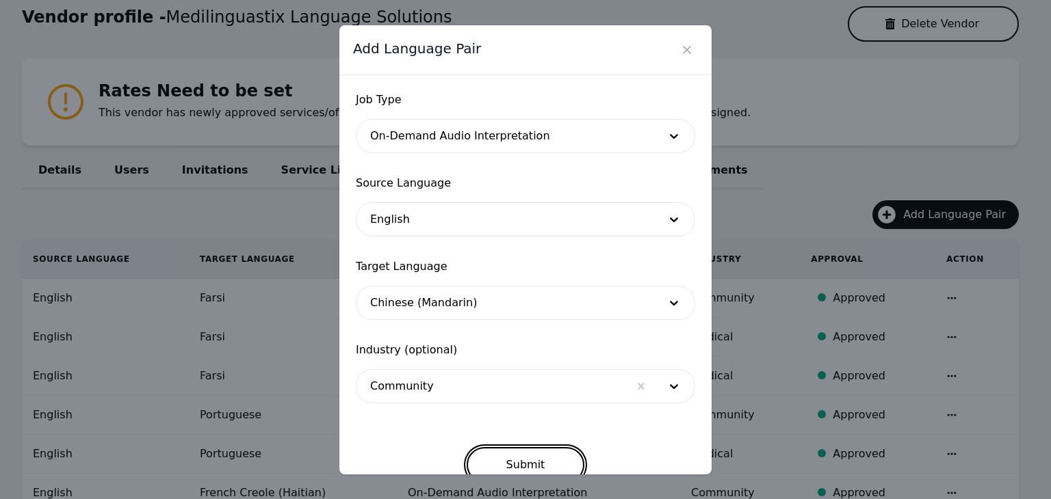
click at [505, 461] on button "Submit" at bounding box center [526, 465] width 118 height 36
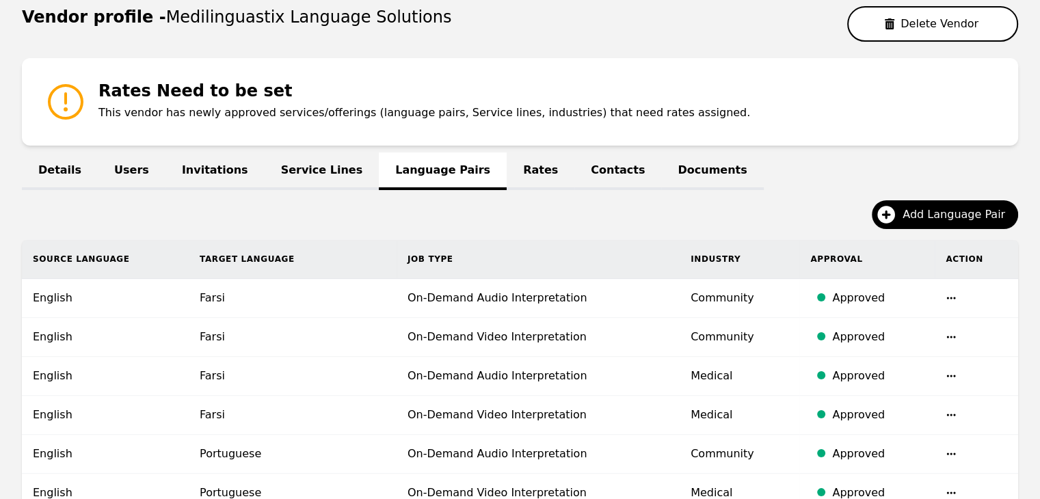
click at [507, 168] on link "Rates" at bounding box center [541, 172] width 68 height 38
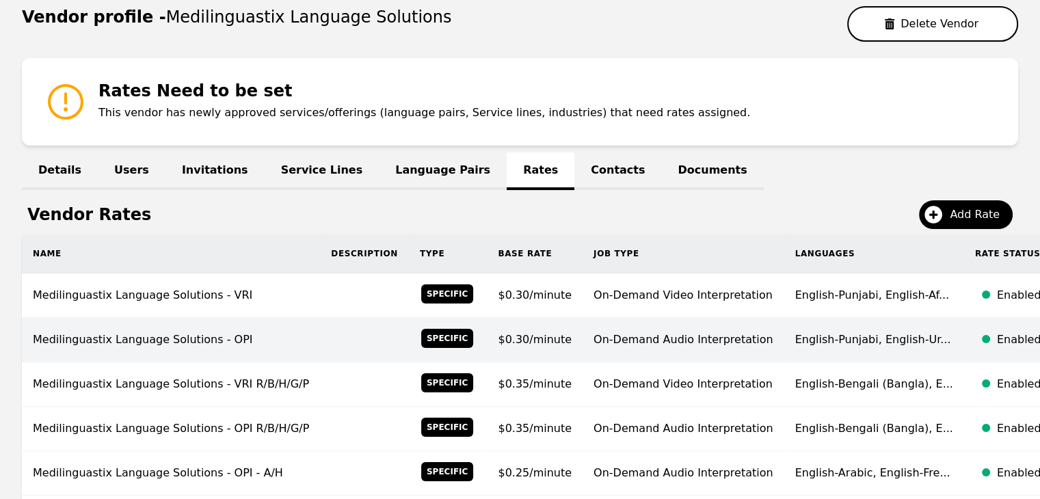
scroll to position [213, 0]
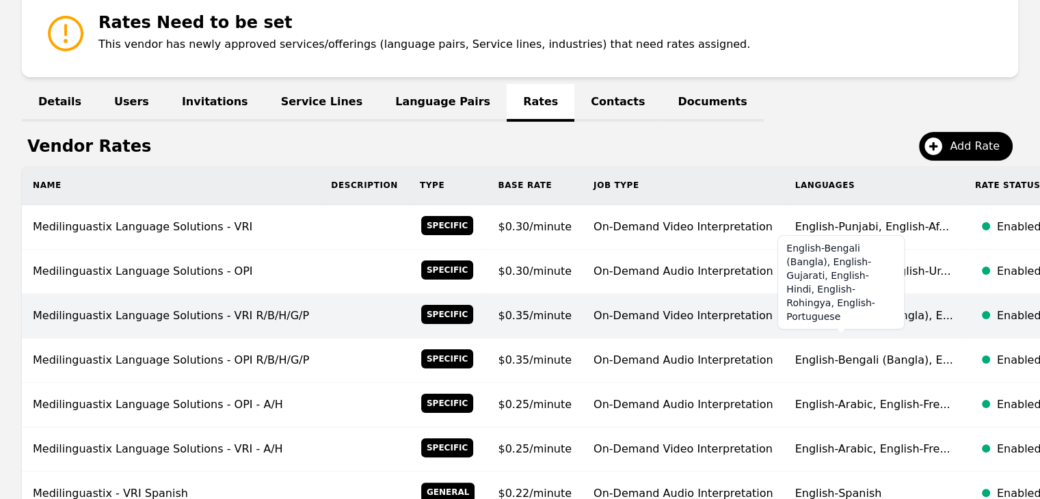
click at [796, 318] on span "English-Bengali (Bangla), E..." at bounding box center [875, 315] width 158 height 13
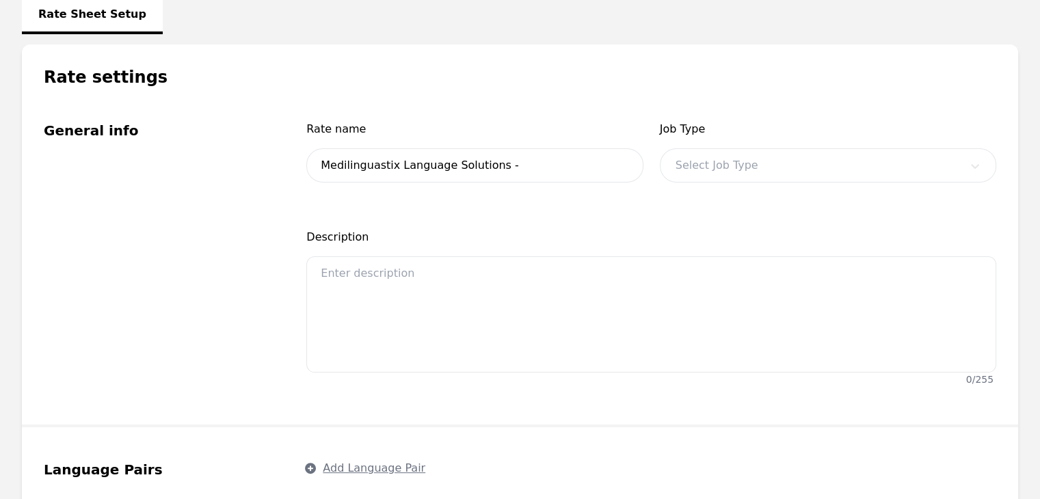
type input "Medilinguastix Language Solutions - VRI R/B/H/G/P"
type input "0.35"
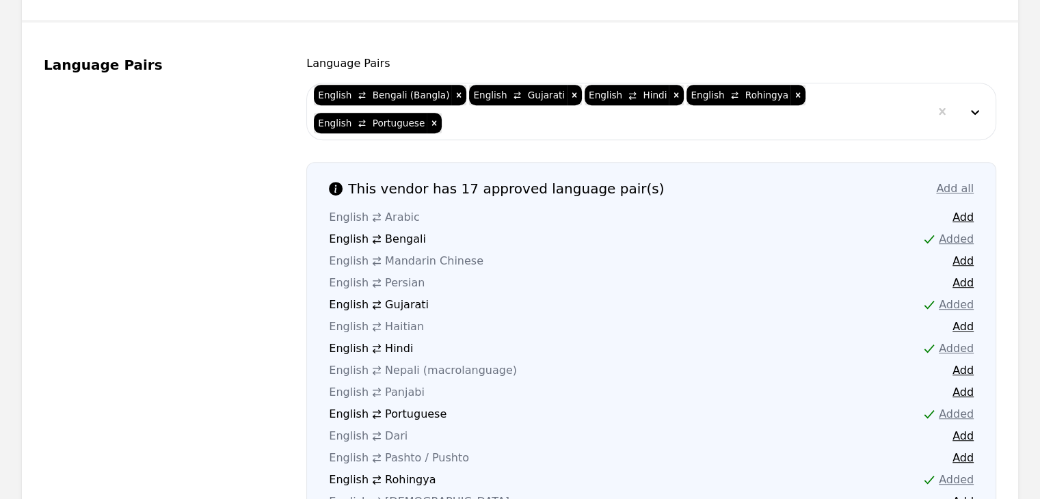
scroll to position [761, 0]
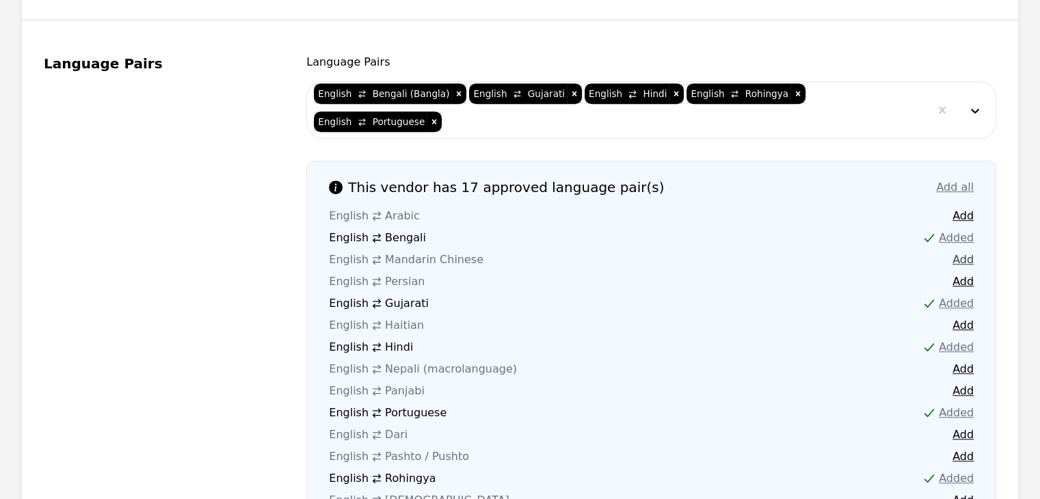
click at [959, 252] on button "Add" at bounding box center [963, 260] width 21 height 16
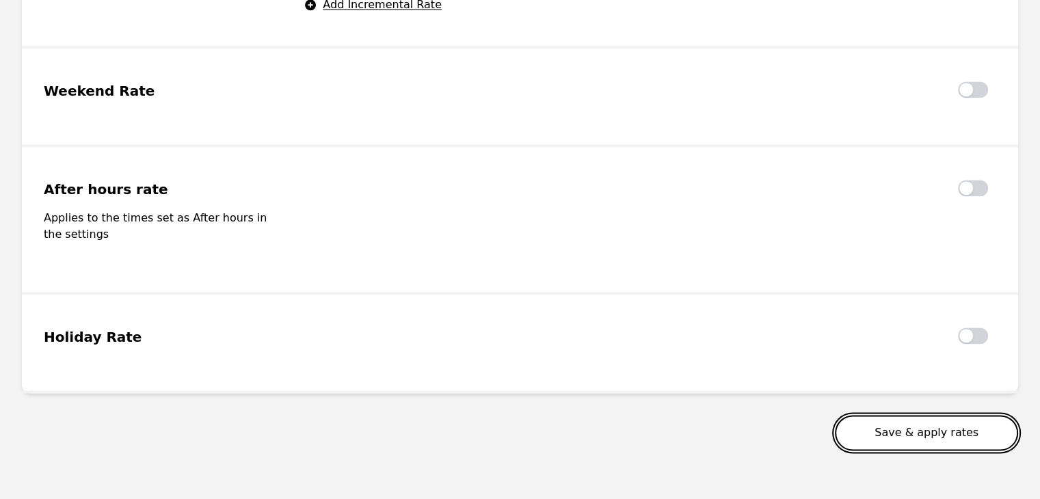
click at [949, 415] on button "Save & apply rates" at bounding box center [926, 433] width 183 height 36
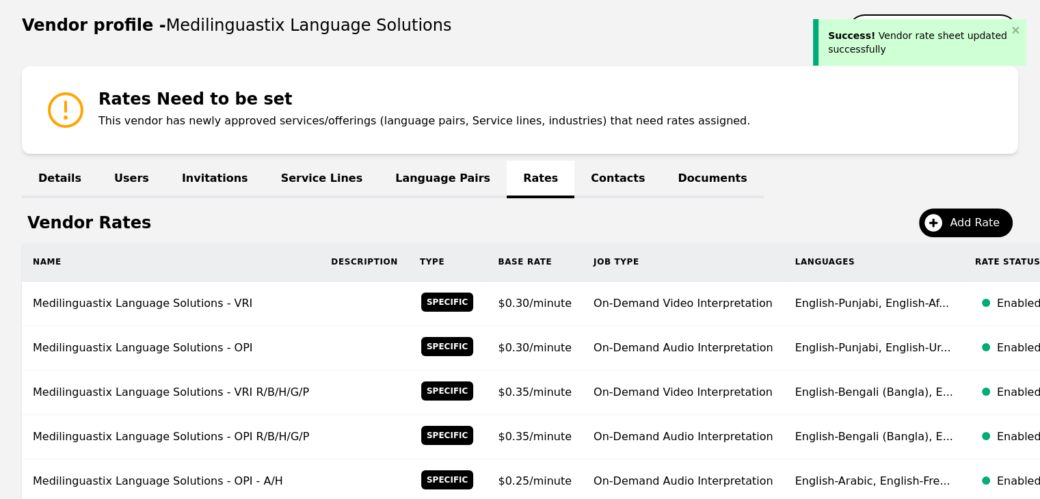
scroll to position [205, 0]
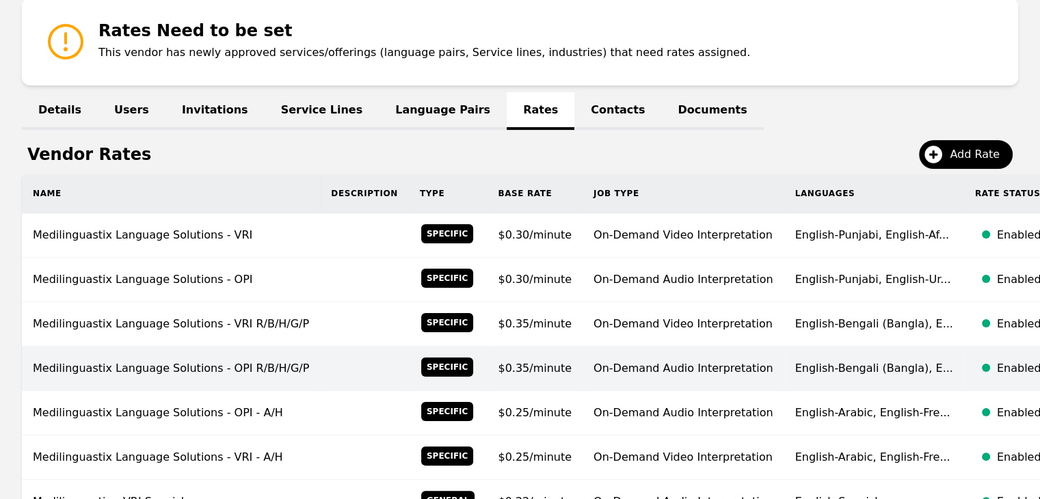
click at [622, 366] on td "On-Demand Audio Interpretation" at bounding box center [684, 369] width 202 height 44
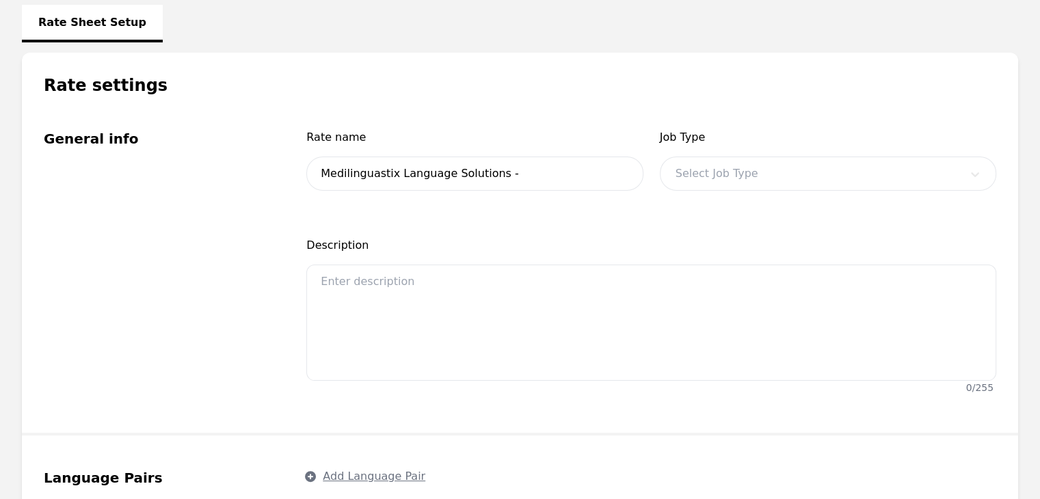
type input "Medilinguastix Language Solutions - OPI R/B/H/G/P"
type input "0.35"
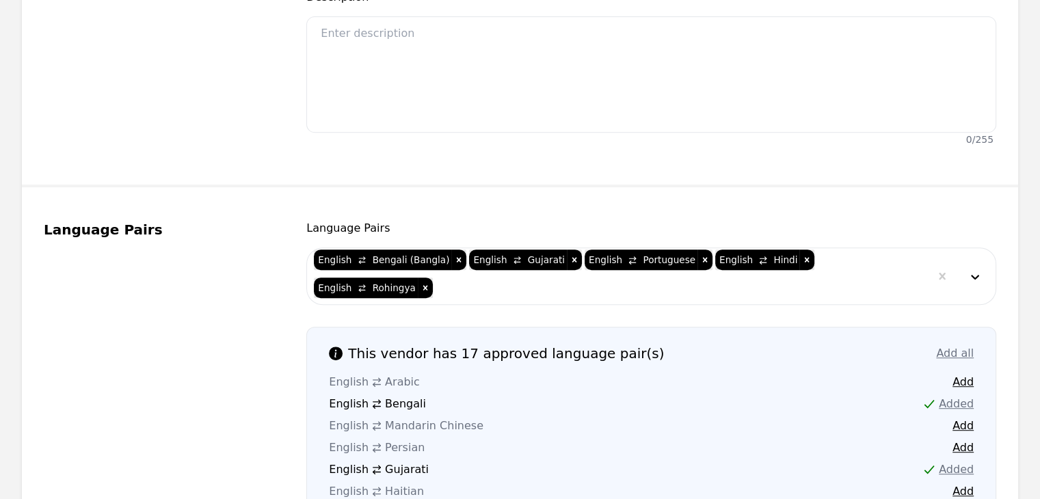
scroll to position [616, 0]
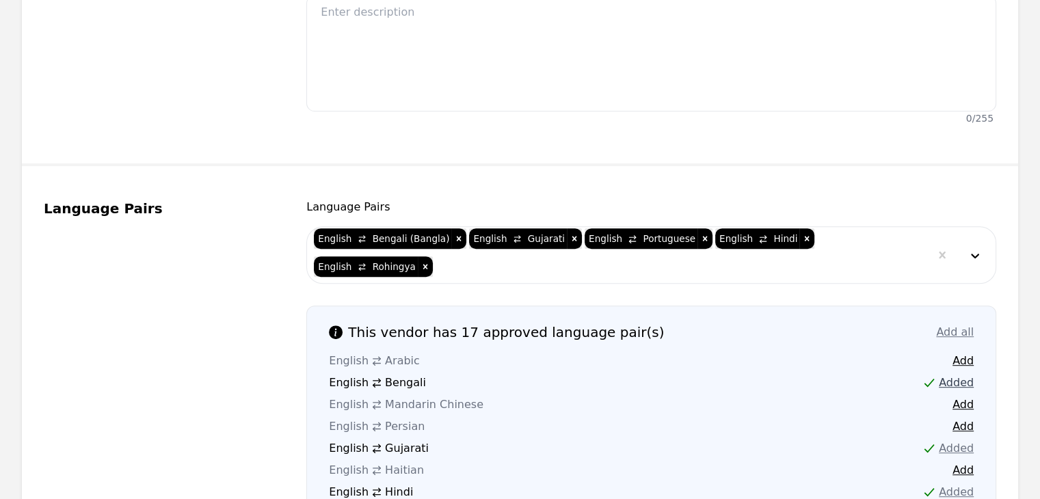
click at [958, 397] on button "Add" at bounding box center [963, 405] width 21 height 16
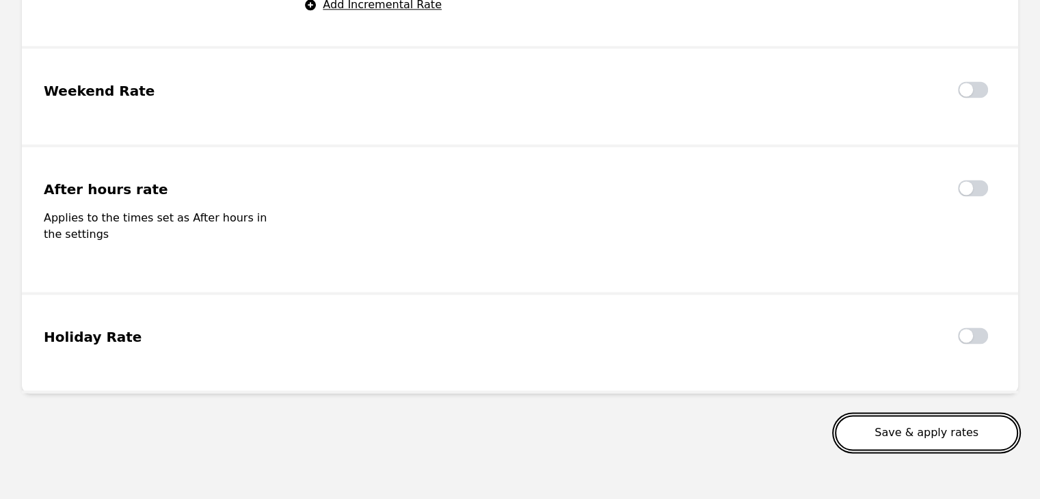
click at [963, 415] on button "Save & apply rates" at bounding box center [926, 433] width 183 height 36
